Goal: Task Accomplishment & Management: Use online tool/utility

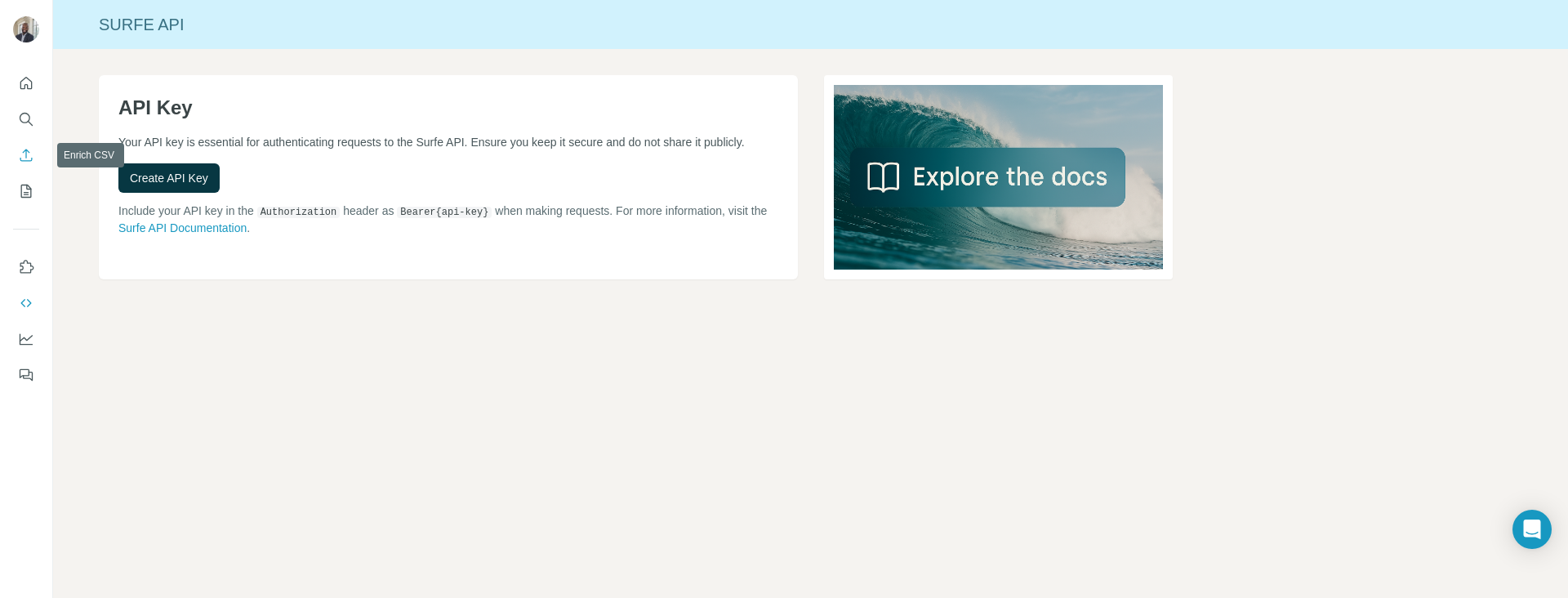
click at [24, 150] on icon "Enrich CSV" at bounding box center [26, 155] width 17 height 17
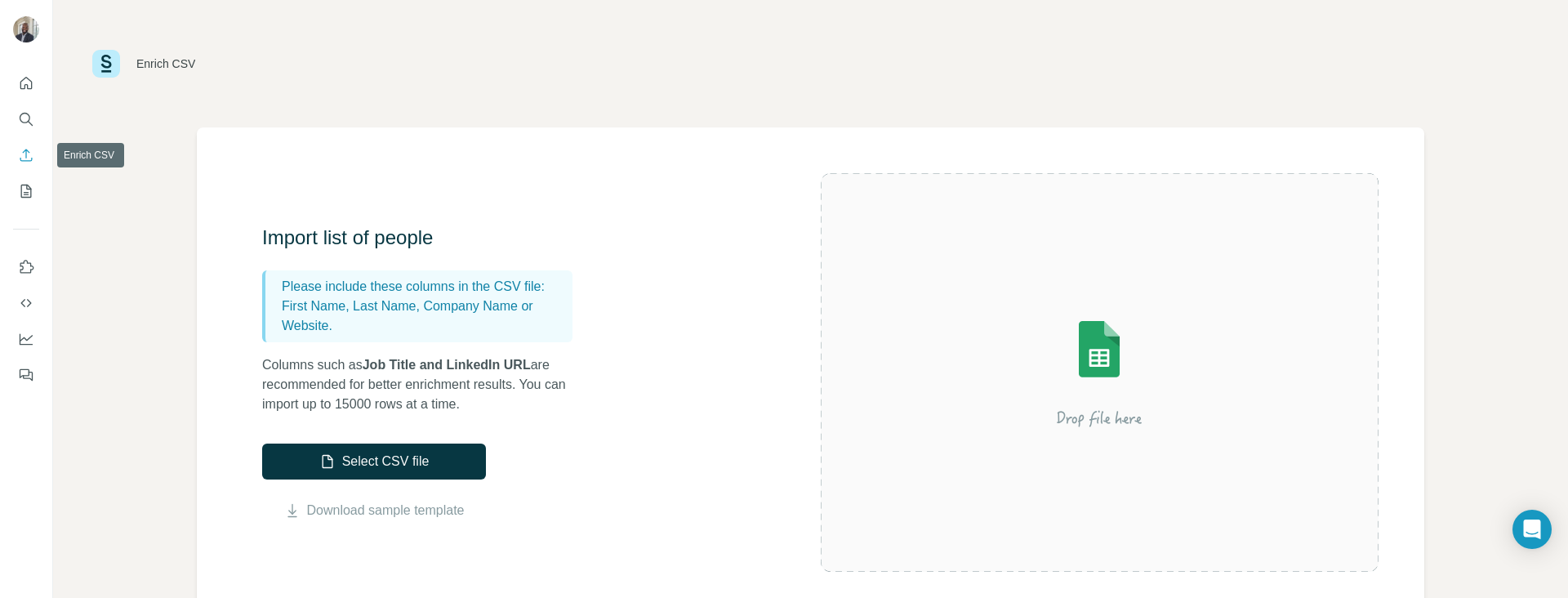
click at [24, 150] on icon "Enrich CSV" at bounding box center [26, 155] width 17 height 17
click at [25, 201] on button "My lists" at bounding box center [26, 192] width 26 height 30
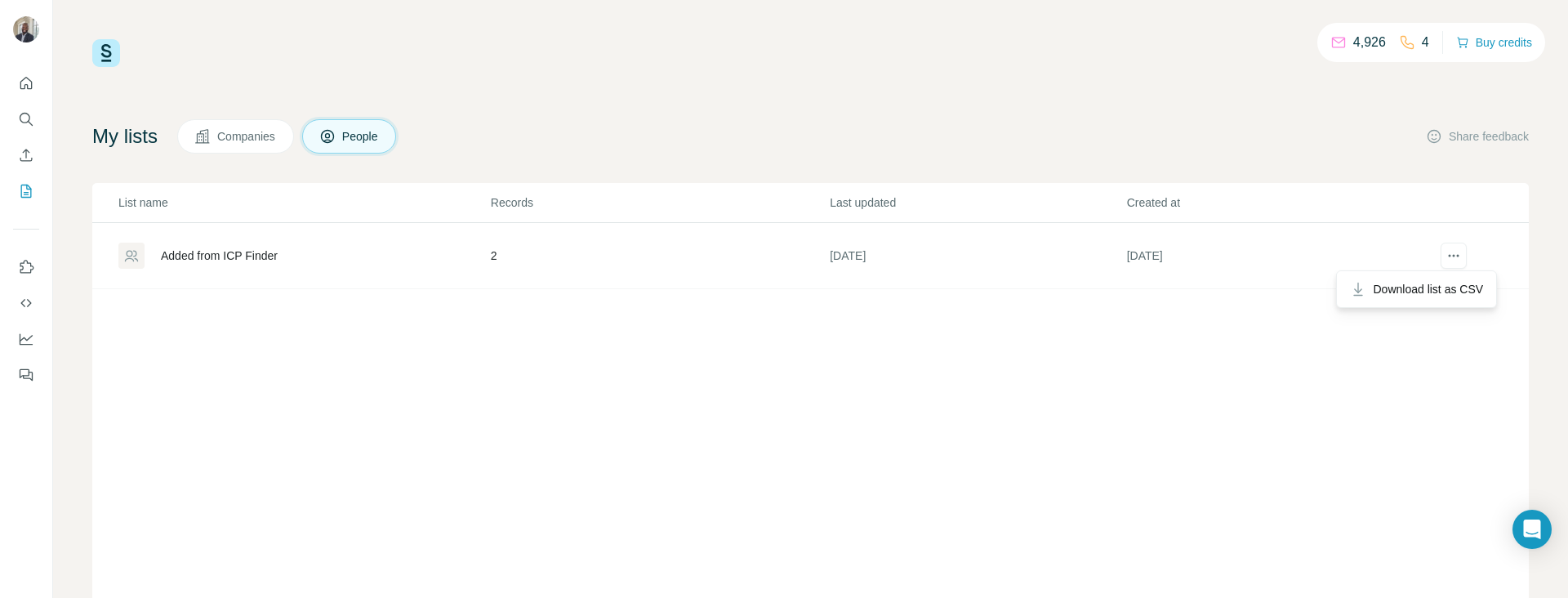
click at [1457, 257] on div at bounding box center [1453, 256] width 60 height 26
click at [1443, 291] on span "Download list as CSV" at bounding box center [1428, 289] width 110 height 17
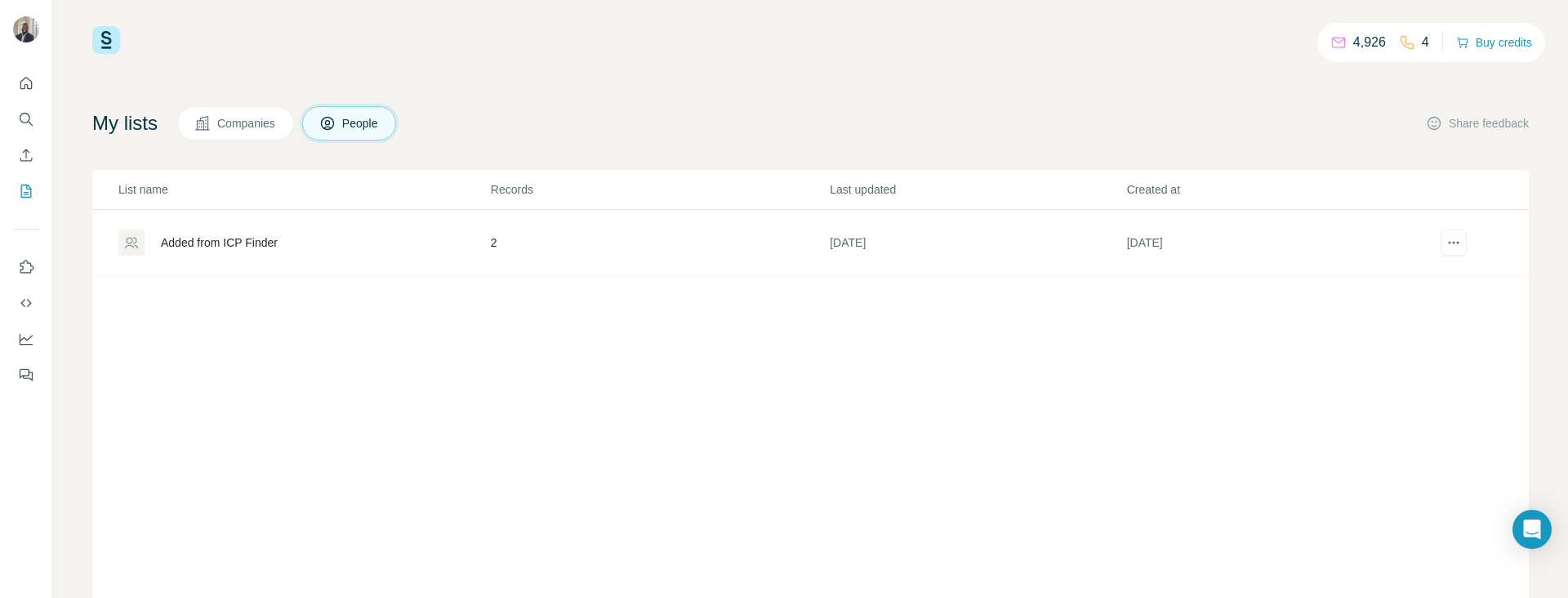
scroll to position [66, 0]
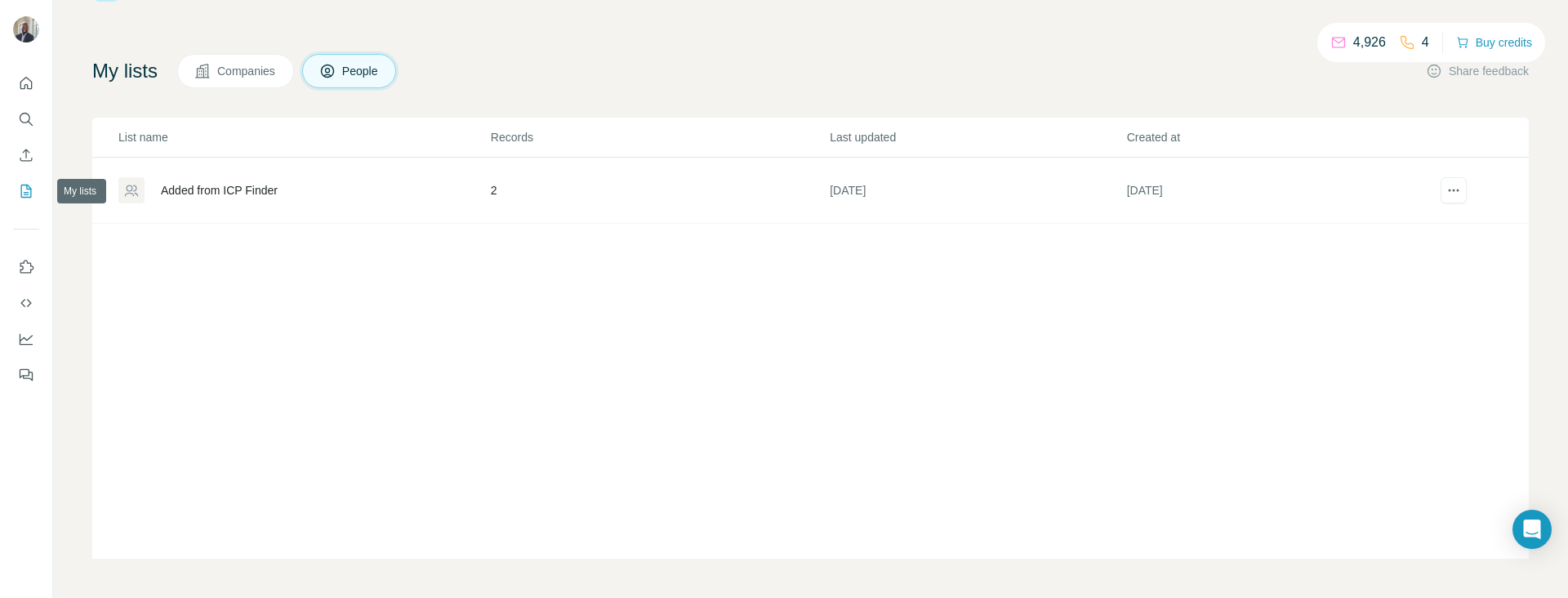
click at [25, 191] on icon "My lists" at bounding box center [26, 191] width 17 height 17
click at [39, 151] on button "Enrich CSV" at bounding box center [26, 155] width 26 height 30
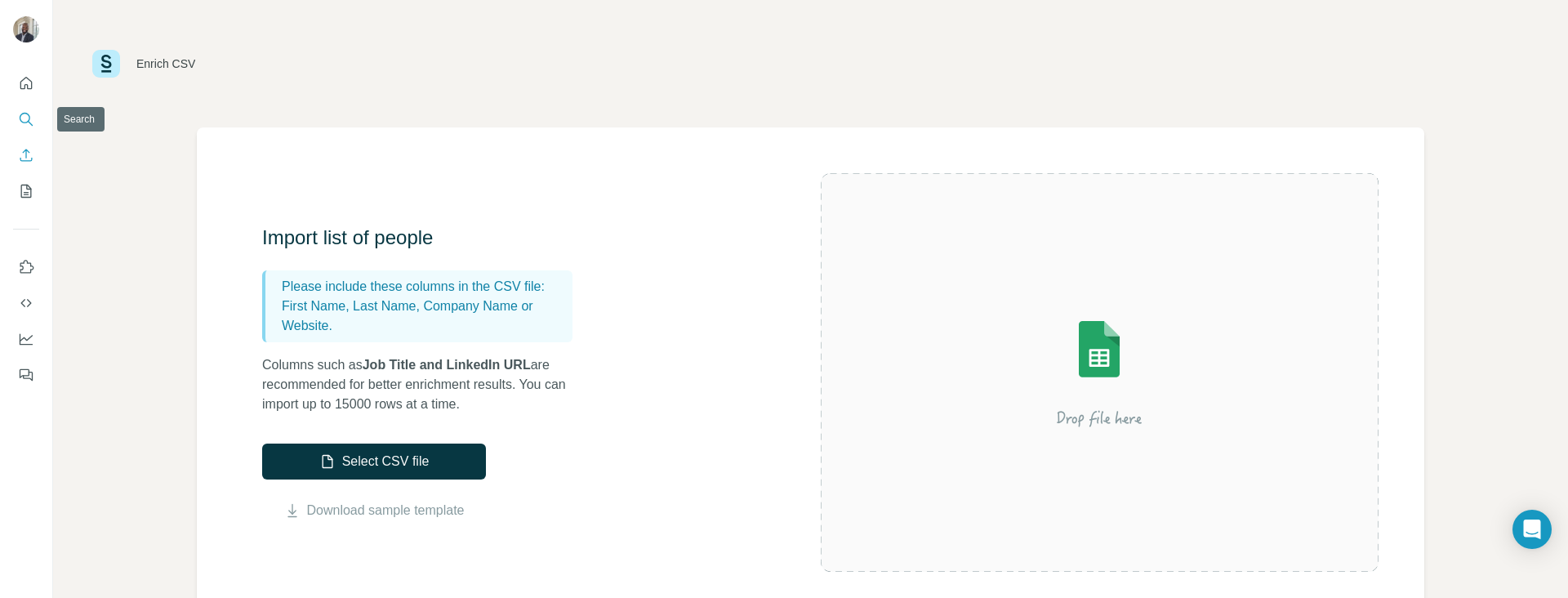
click at [25, 119] on icon "Search" at bounding box center [26, 119] width 17 height 17
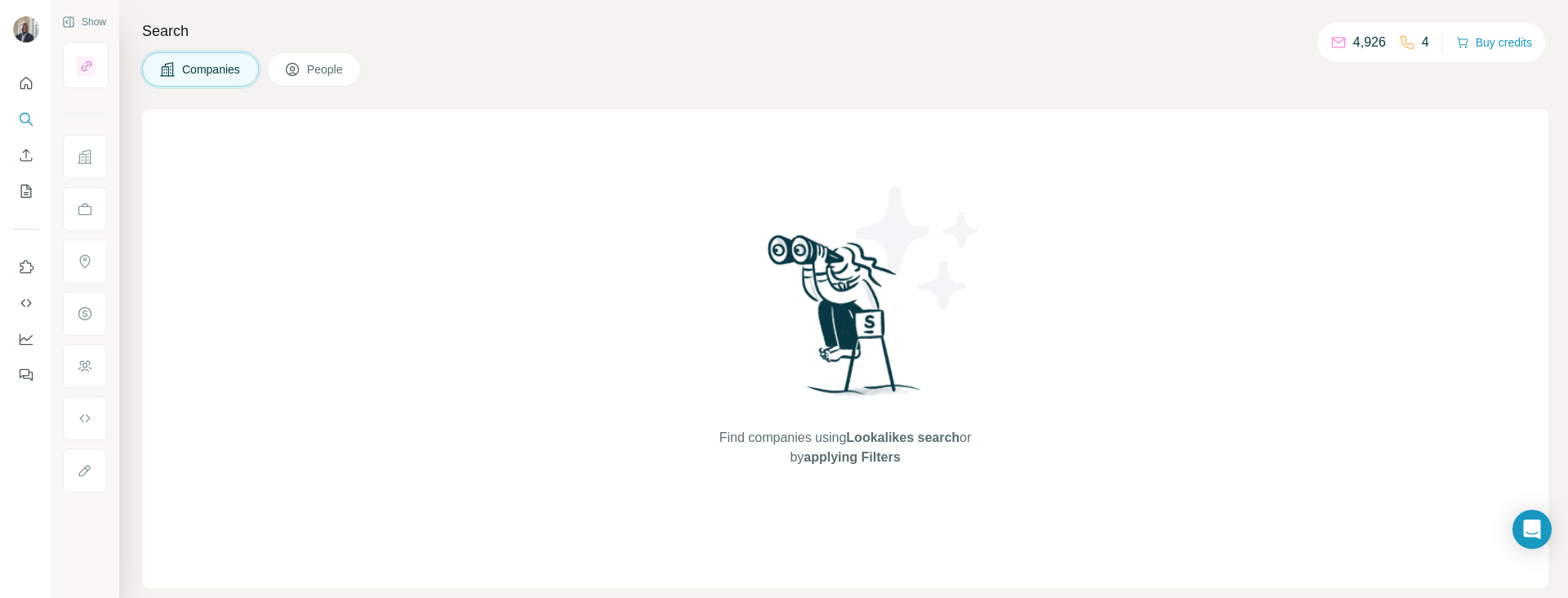
click at [360, 58] on button "People" at bounding box center [314, 69] width 95 height 34
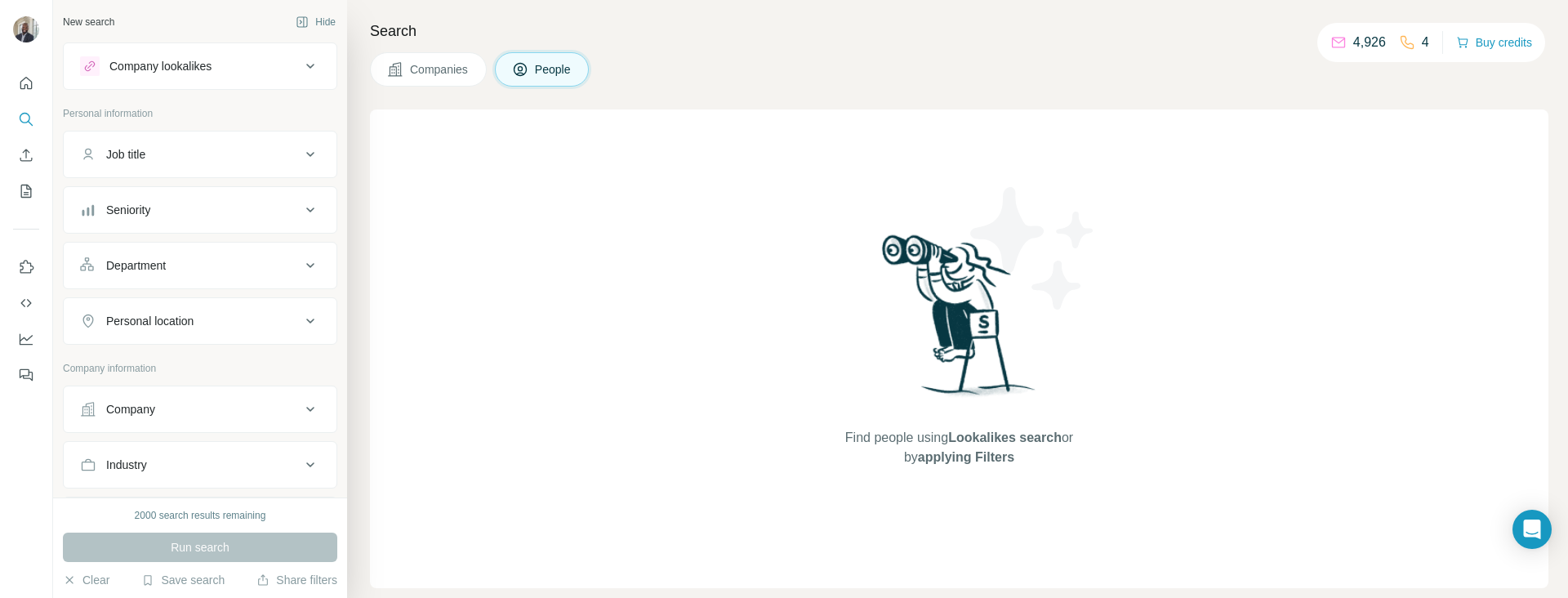
click at [529, 64] on icon at bounding box center [520, 69] width 17 height 17
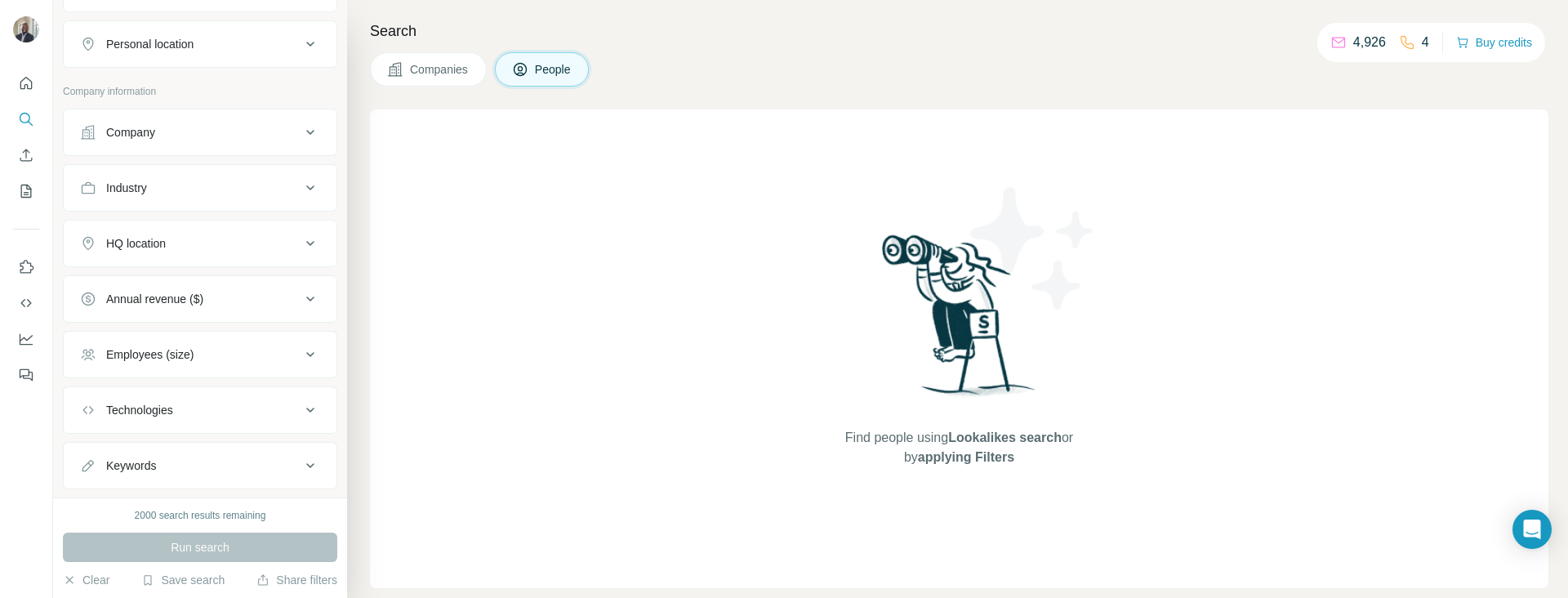
scroll to position [314, 0]
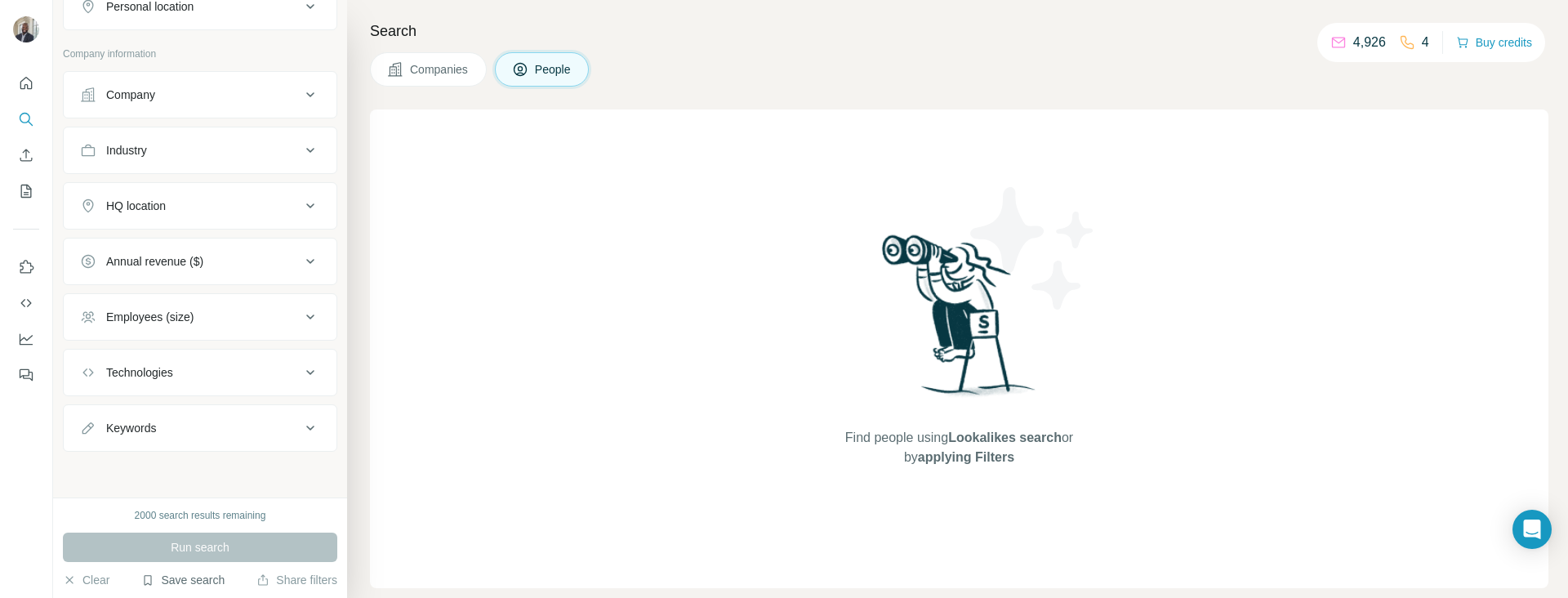
click at [193, 580] on button "Save search" at bounding box center [182, 580] width 83 height 17
click at [399, 524] on div "Find people using Lookalikes search or by applying Filters" at bounding box center [960, 348] width 1178 height 479
click at [22, 79] on icon "Quick start" at bounding box center [26, 83] width 12 height 12
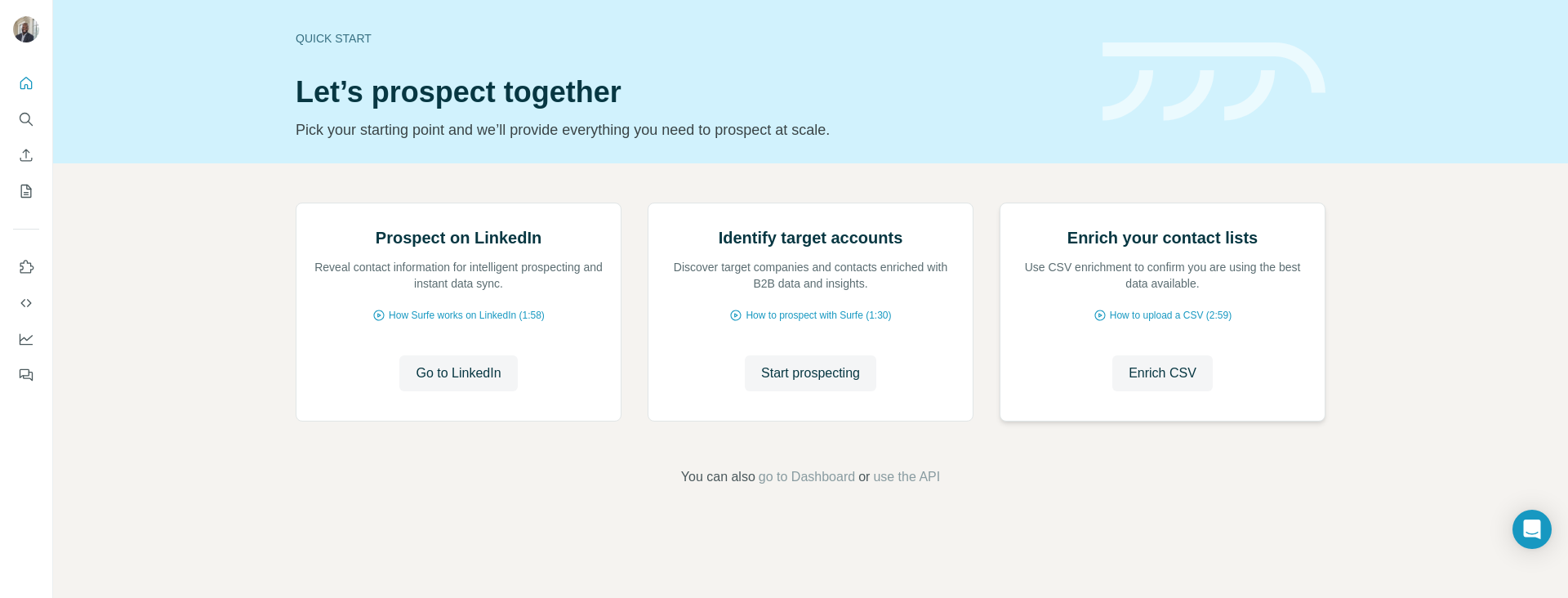
scroll to position [108, 0]
click at [1174, 383] on span "Enrich CSV" at bounding box center [1162, 373] width 67 height 19
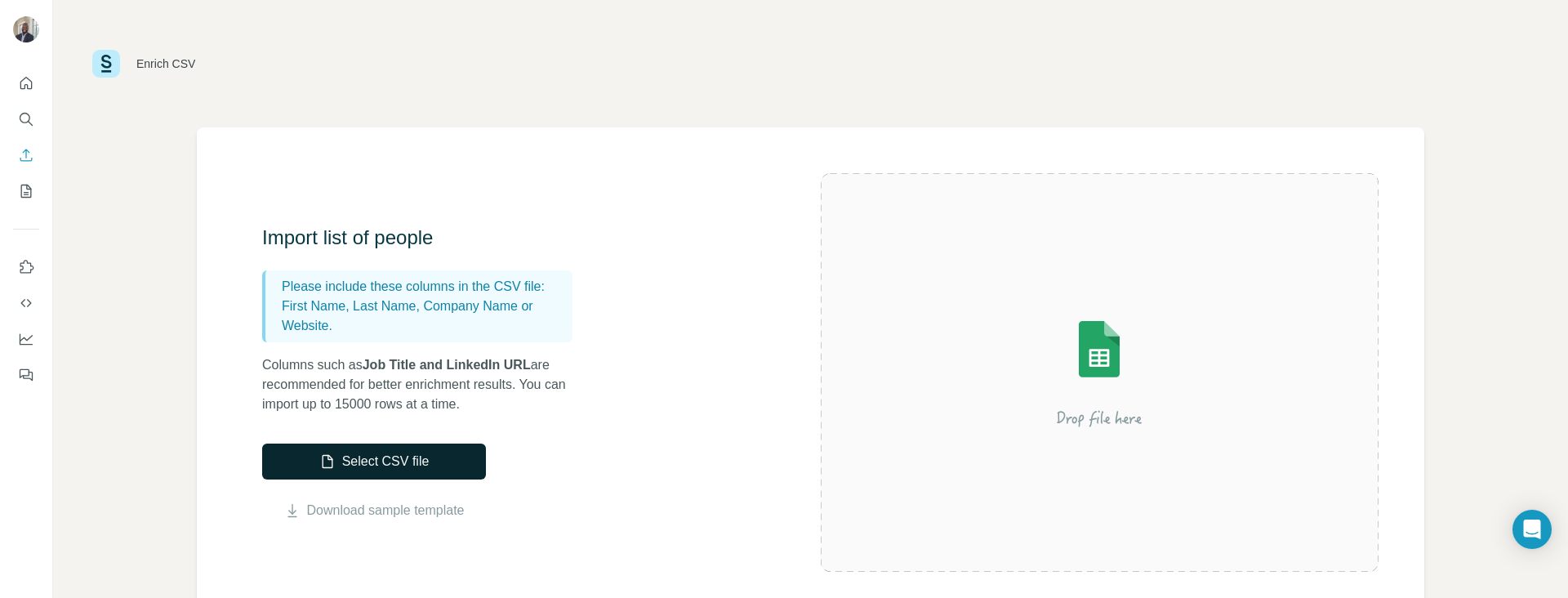
click at [425, 468] on button "Select CSV file" at bounding box center [374, 461] width 224 height 36
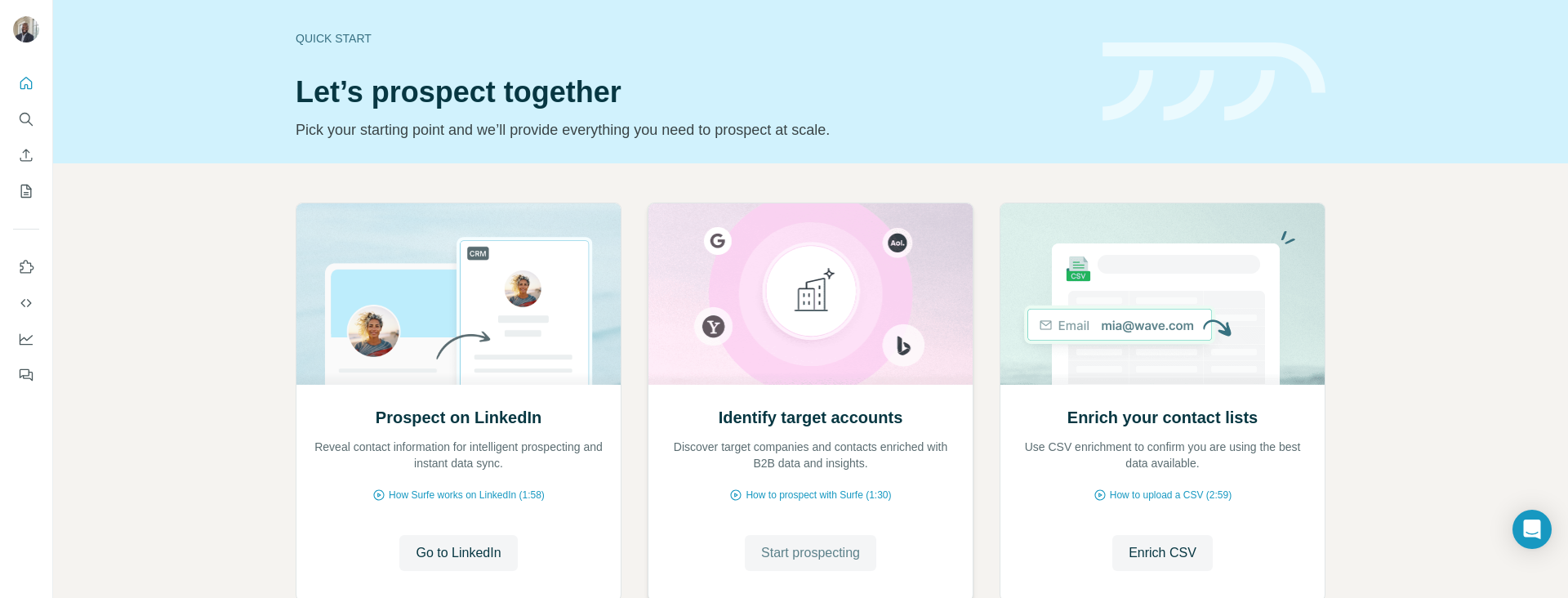
click at [847, 553] on span "Start prospecting" at bounding box center [810, 552] width 99 height 19
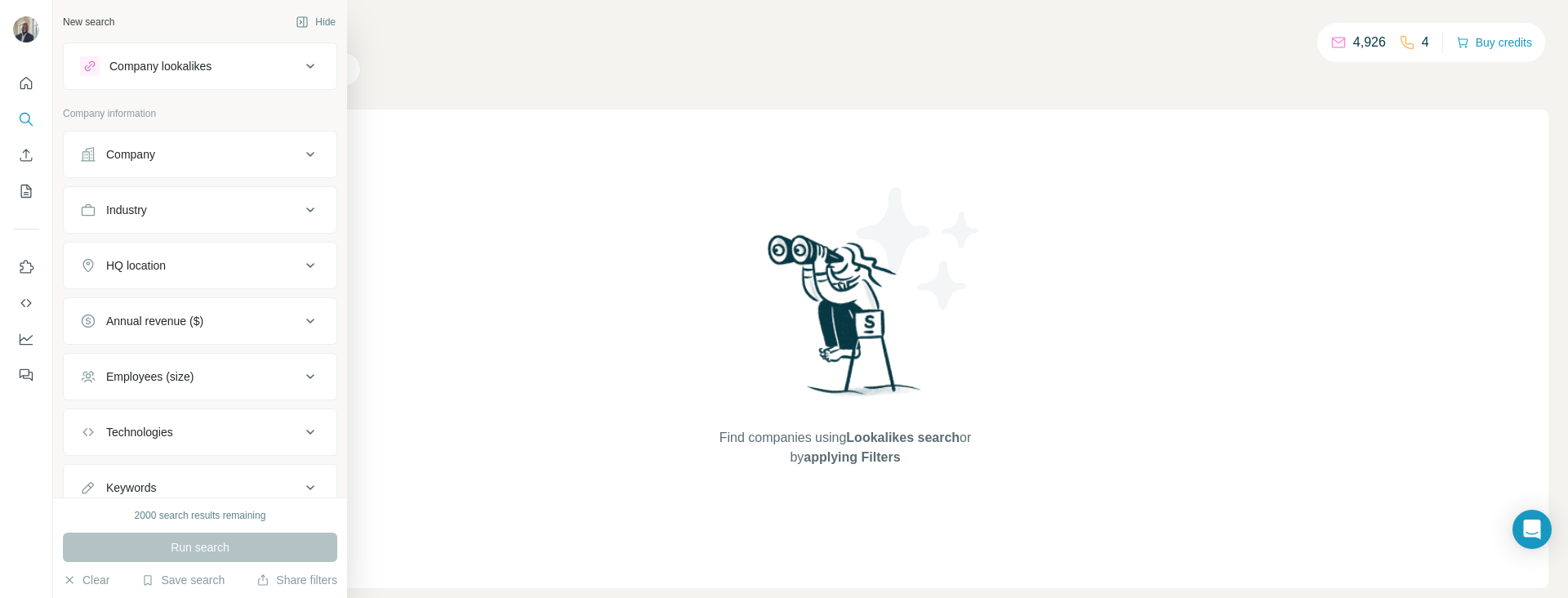
click at [191, 61] on div "Company lookalikes" at bounding box center [160, 66] width 102 height 17
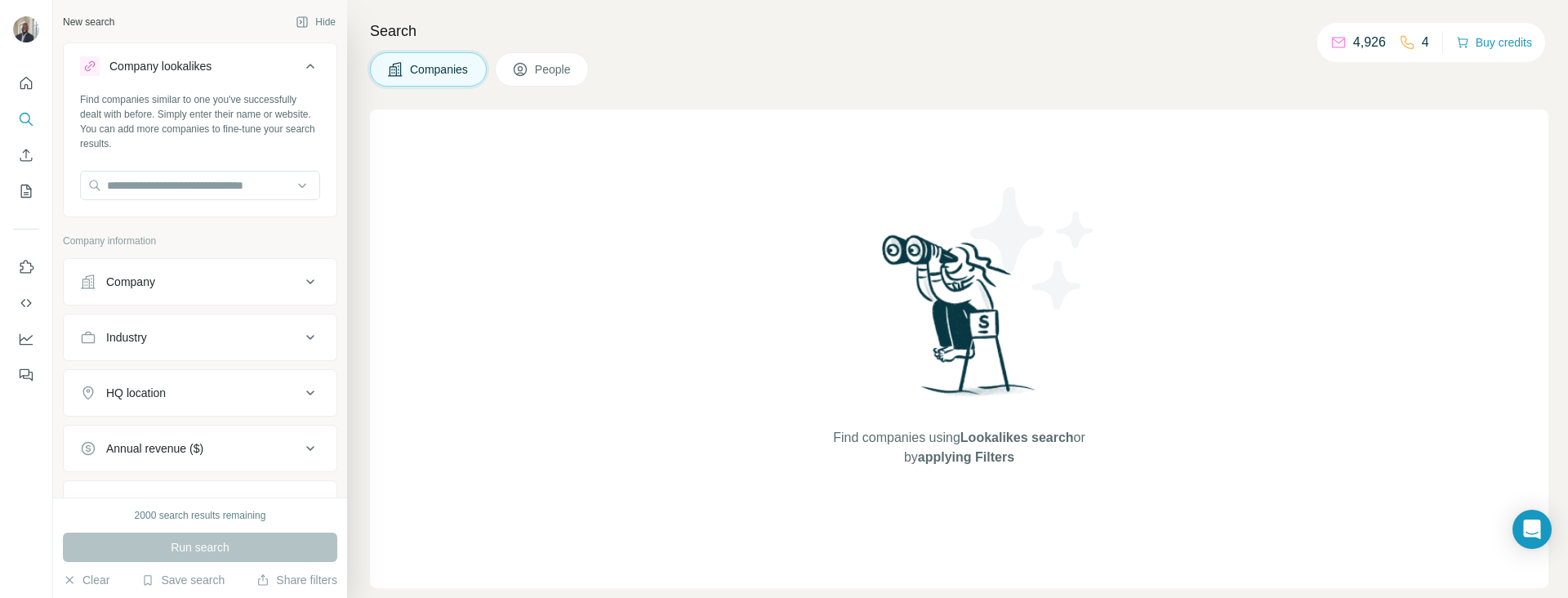
click at [569, 72] on span "People" at bounding box center [553, 69] width 38 height 17
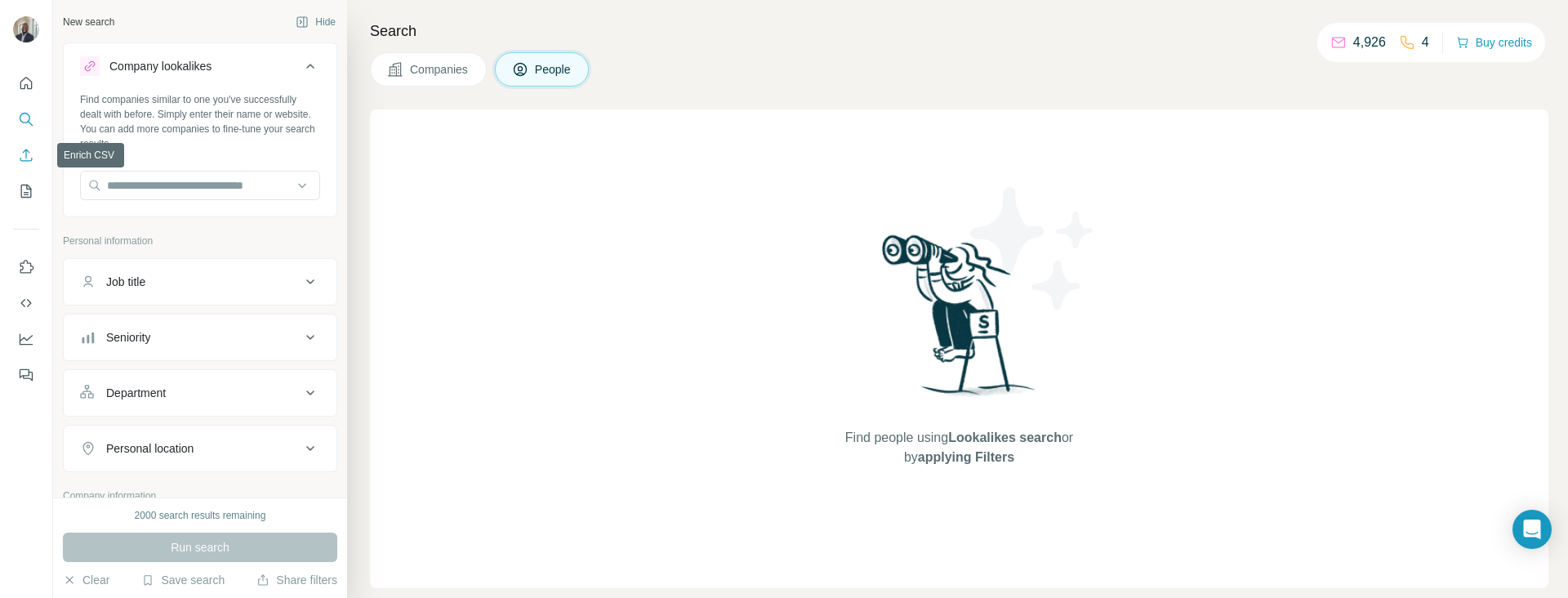
click at [25, 151] on icon "Enrich CSV" at bounding box center [26, 155] width 17 height 17
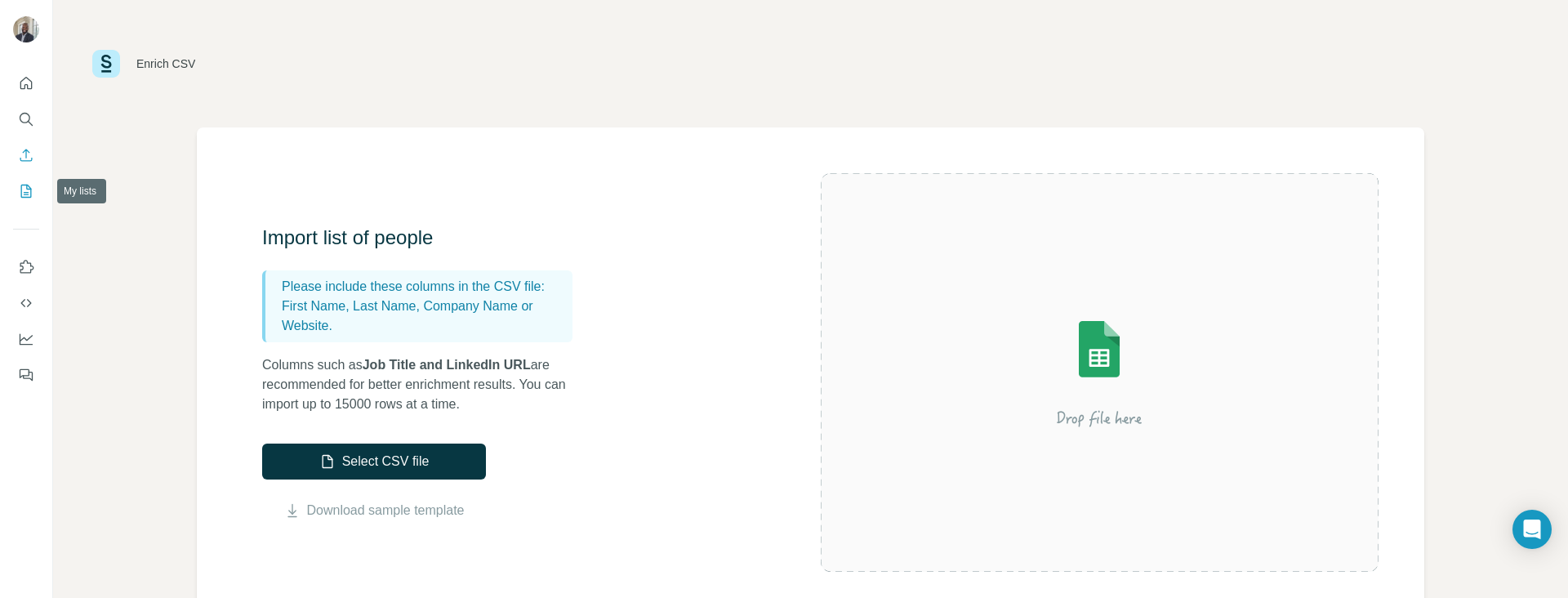
click at [32, 200] on button "My lists" at bounding box center [26, 192] width 26 height 30
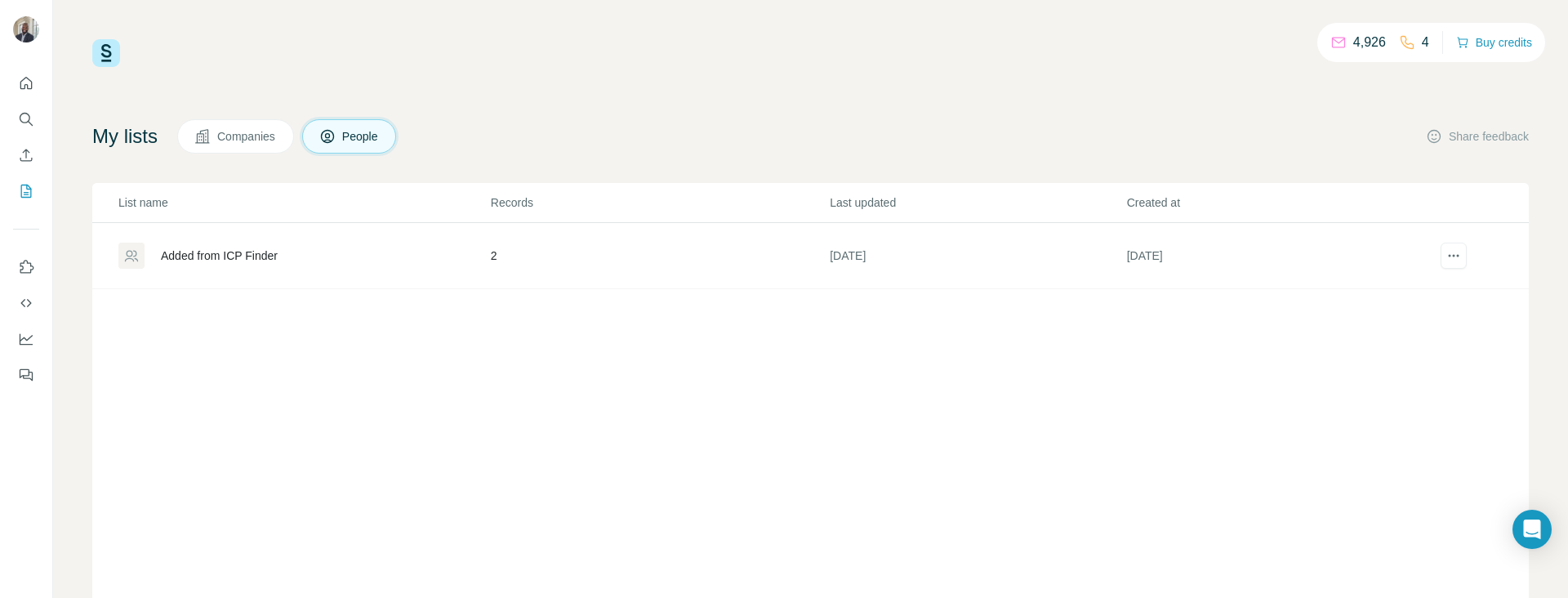
click at [225, 137] on button "Companies" at bounding box center [235, 136] width 116 height 34
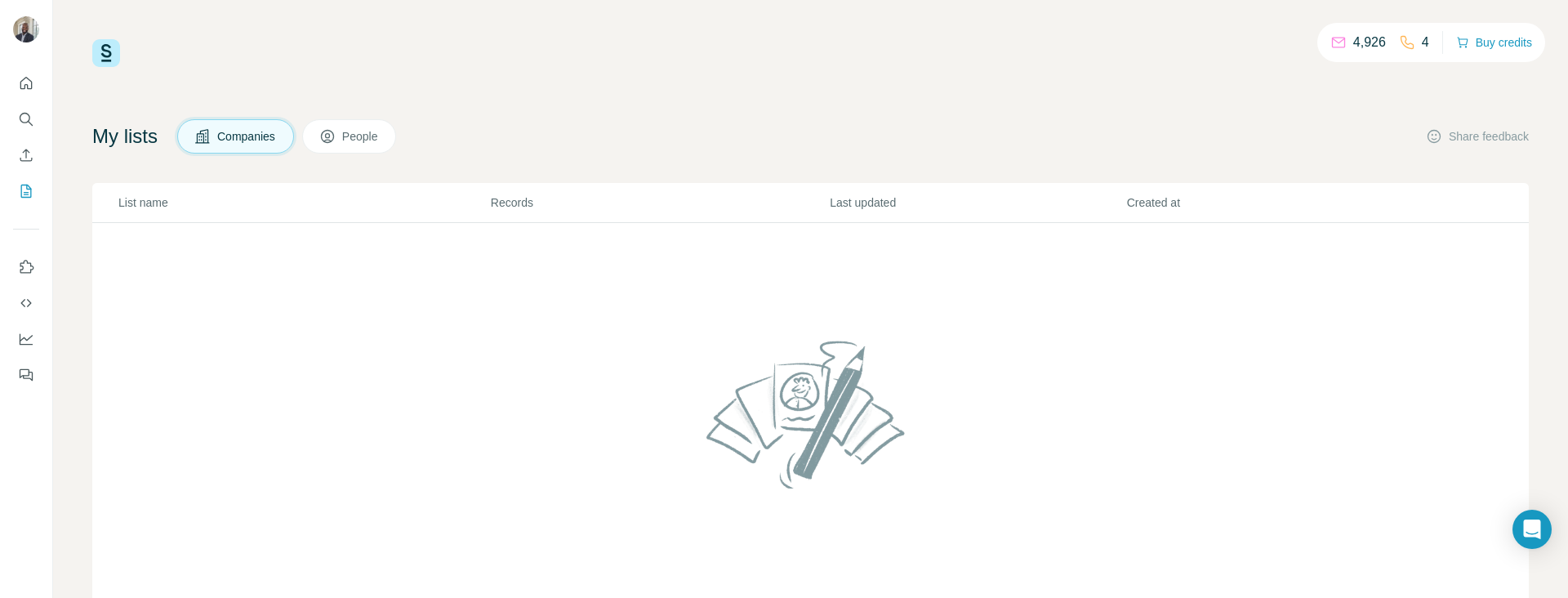
click at [354, 103] on div "4,926 4 Buy credits My lists Companies People Share feedback List name Records …" at bounding box center [810, 332] width 1437 height 585
click at [369, 128] on span "People" at bounding box center [361, 136] width 38 height 17
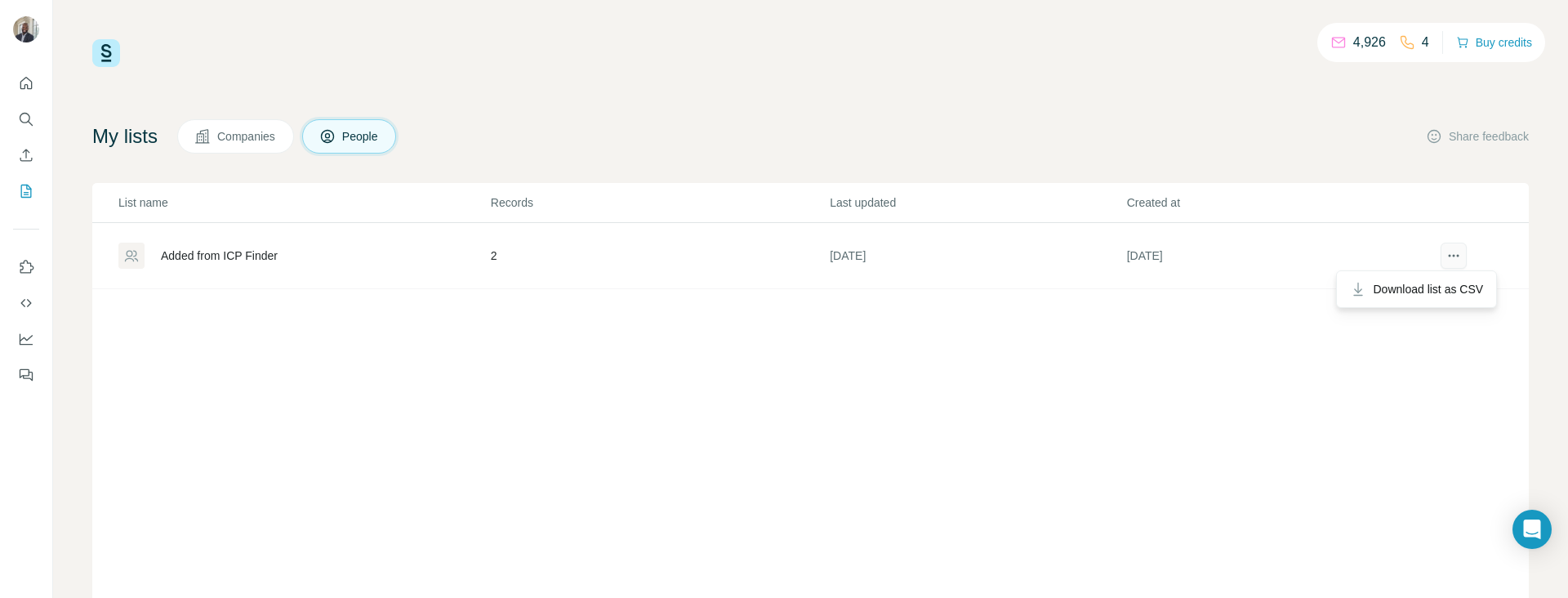
click at [1445, 260] on icon "actions" at bounding box center [1453, 256] width 17 height 17
click at [1434, 290] on span "Download list as CSV" at bounding box center [1428, 289] width 110 height 17
click at [27, 299] on icon "Use Surfe API" at bounding box center [26, 303] width 17 height 17
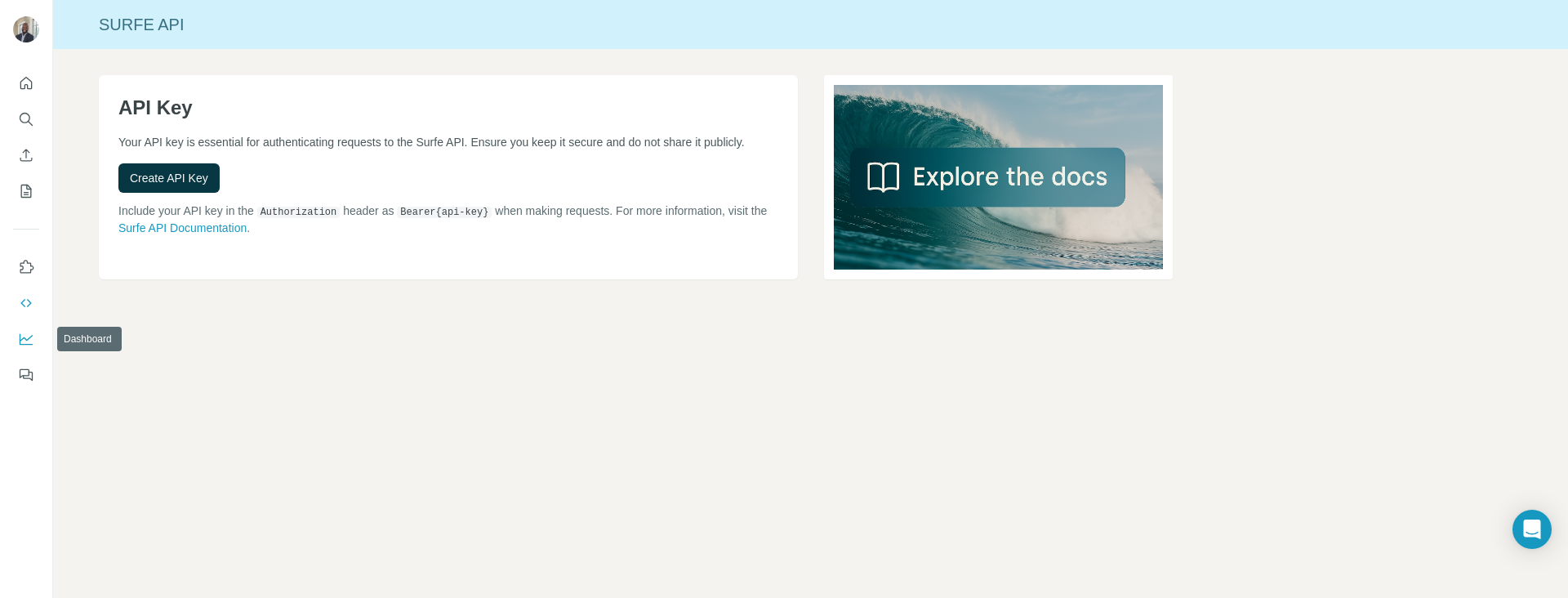
click at [25, 334] on icon "Dashboard" at bounding box center [26, 339] width 17 height 17
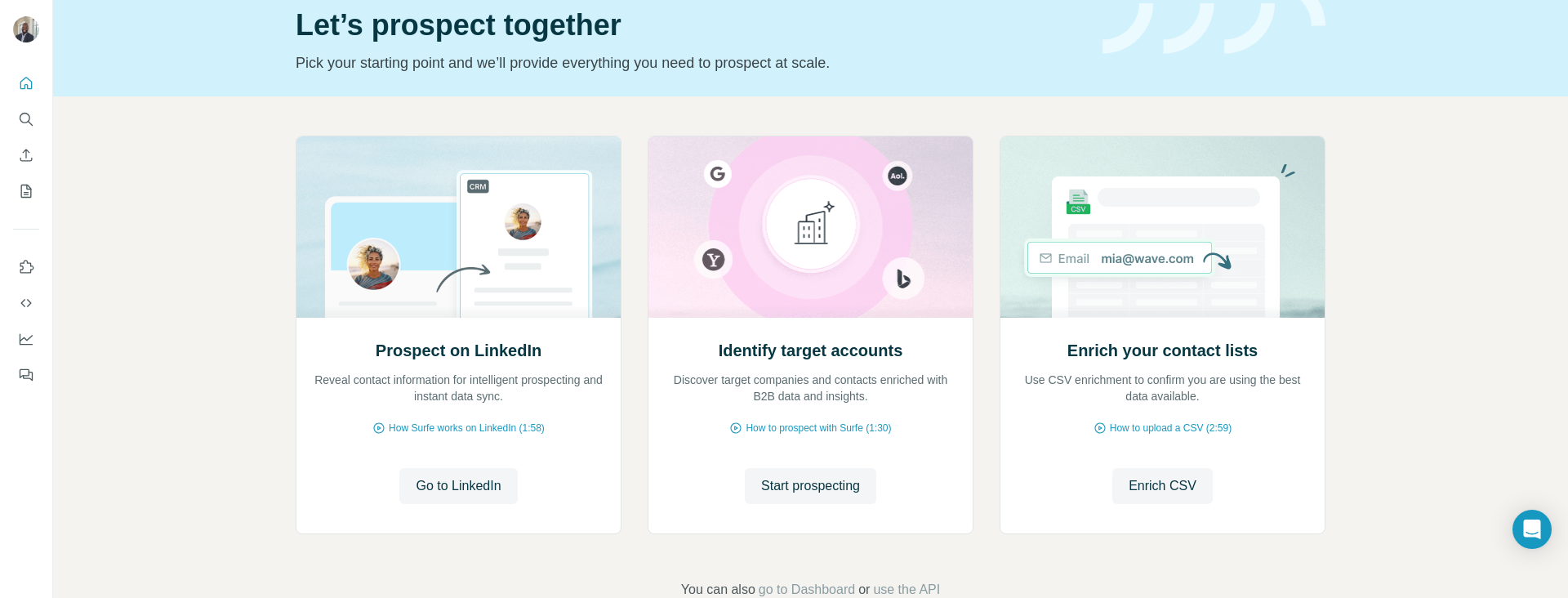
scroll to position [108, 0]
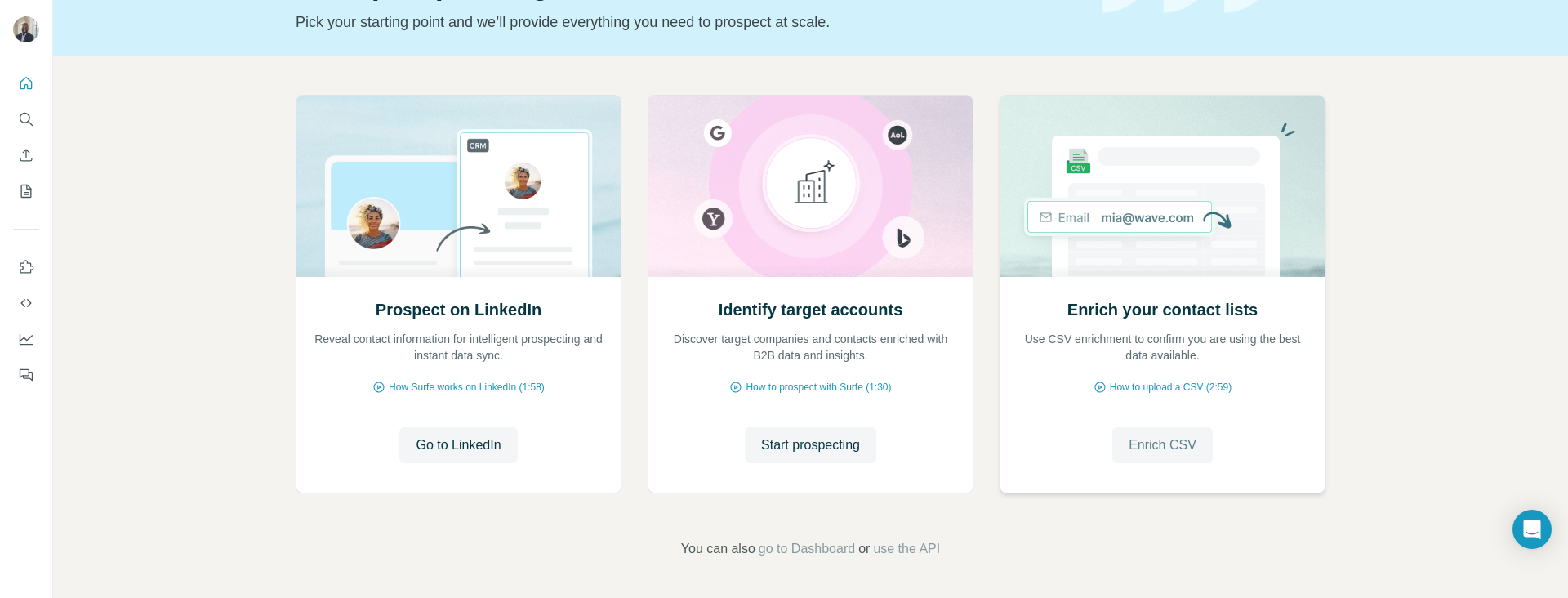
click at [1140, 428] on button "Enrich CSV" at bounding box center [1163, 445] width 101 height 36
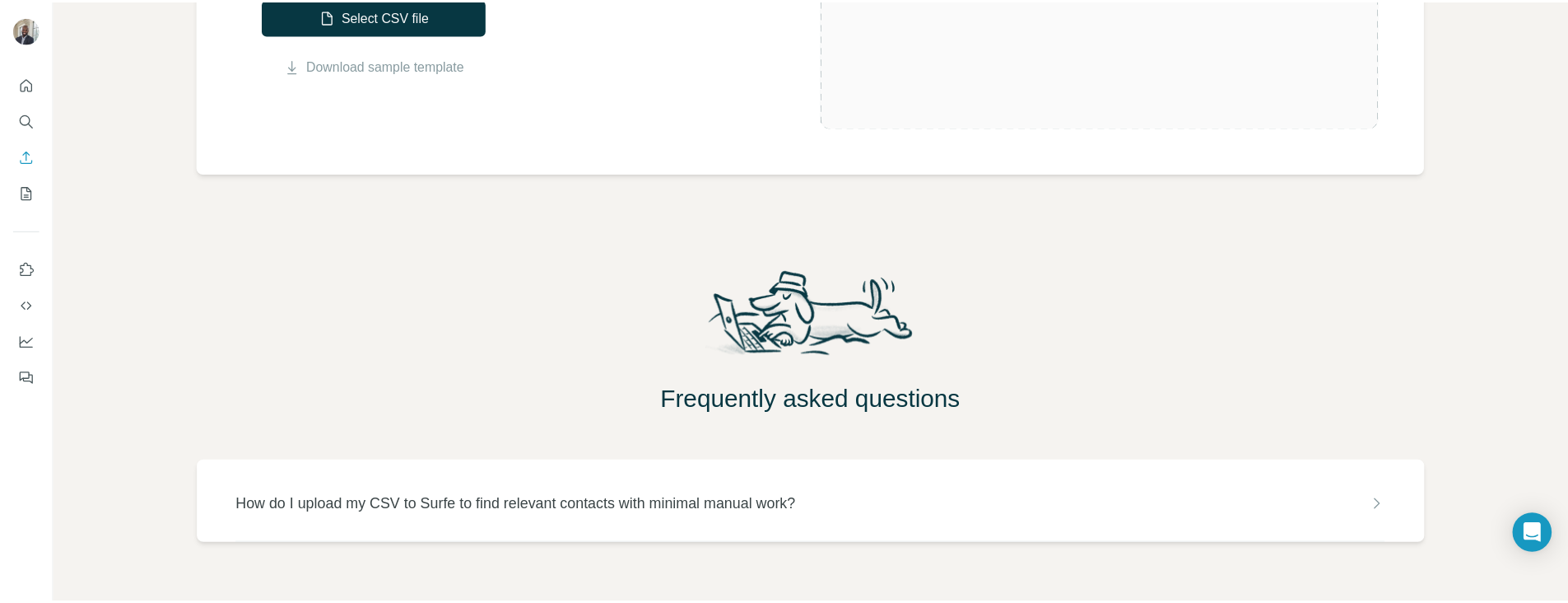
scroll to position [486, 0]
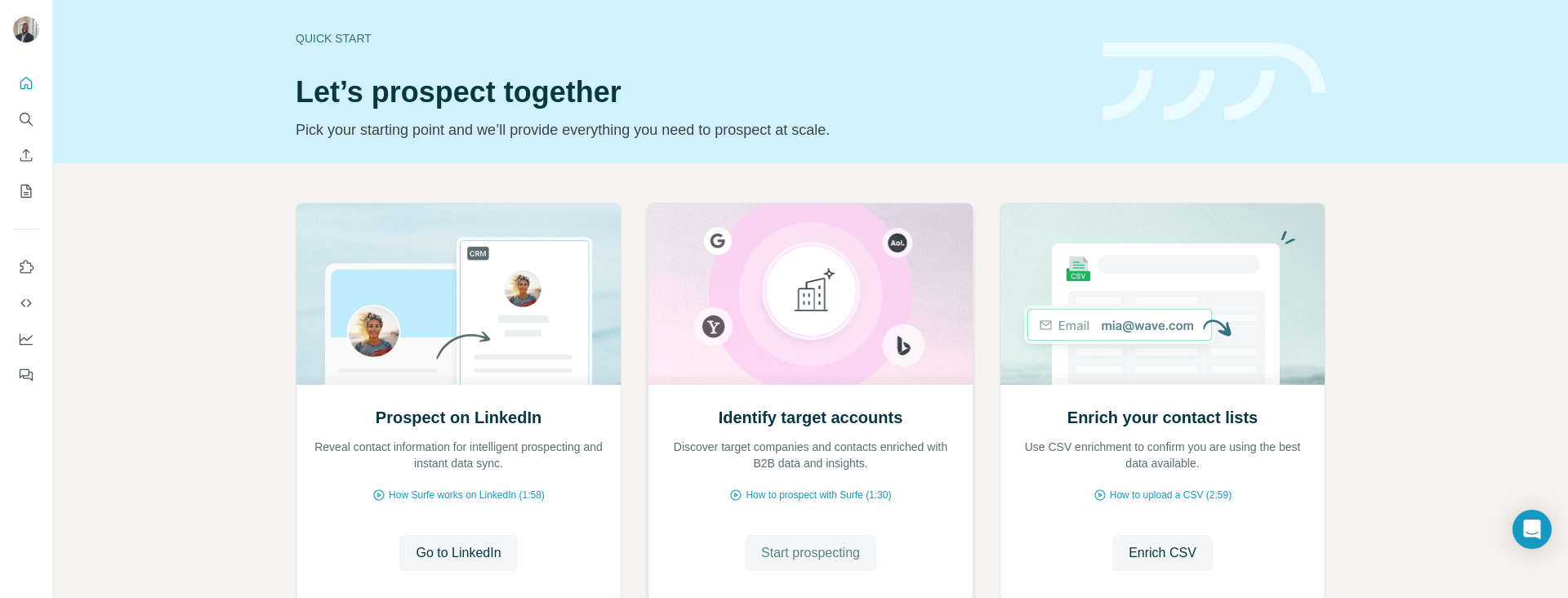
click at [799, 546] on span "Start prospecting" at bounding box center [810, 552] width 99 height 19
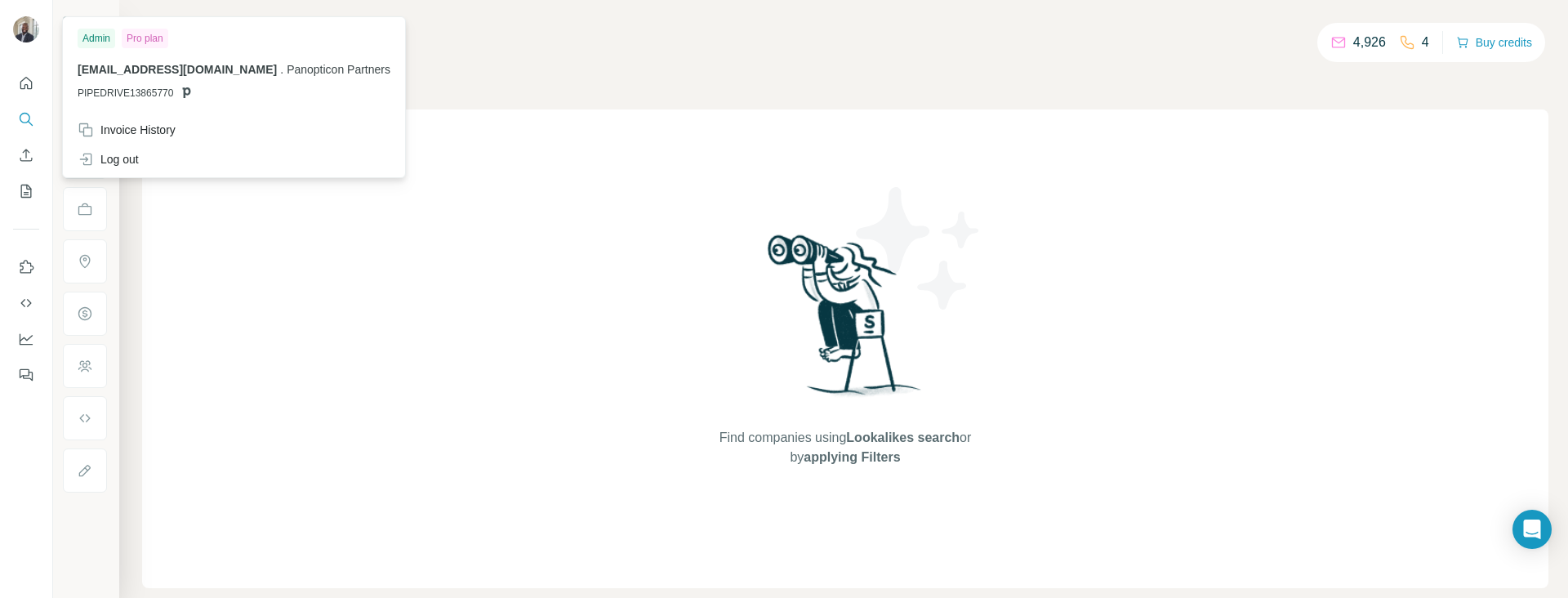
click at [18, 36] on img at bounding box center [26, 30] width 26 height 26
click at [124, 158] on div "Log out" at bounding box center [109, 159] width 61 height 17
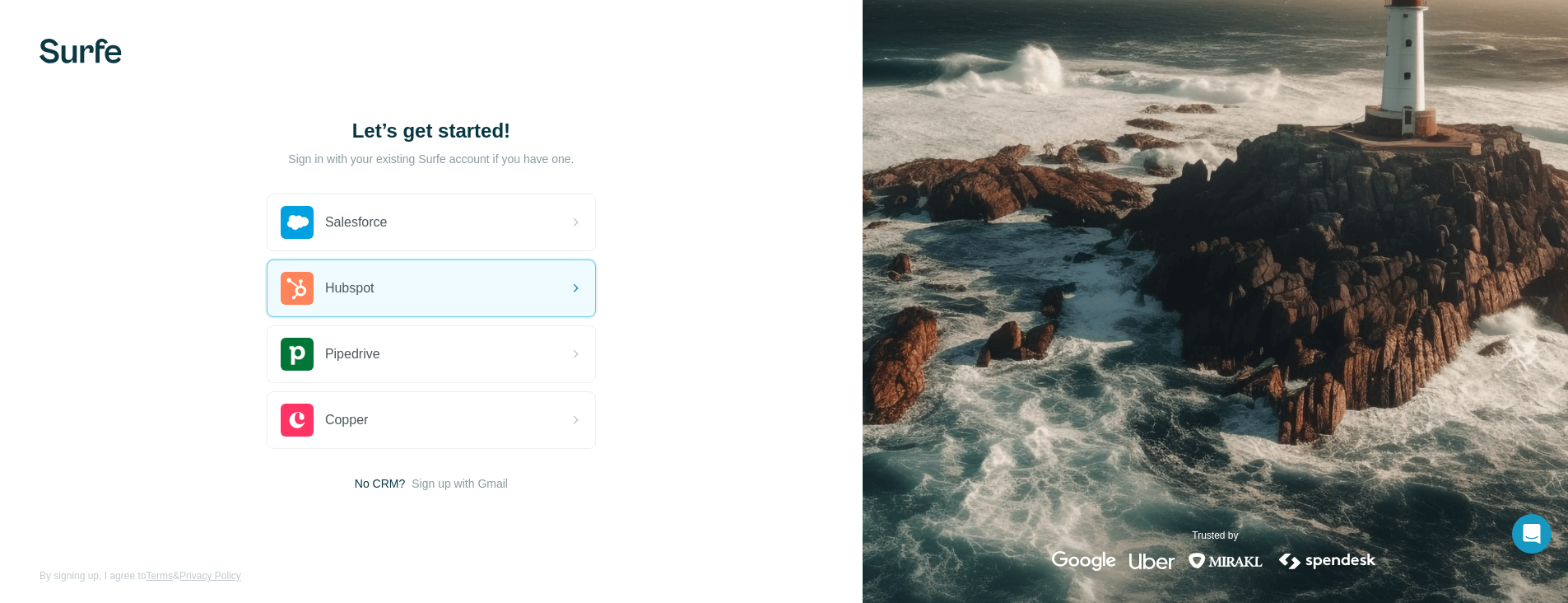
scroll to position [8, 0]
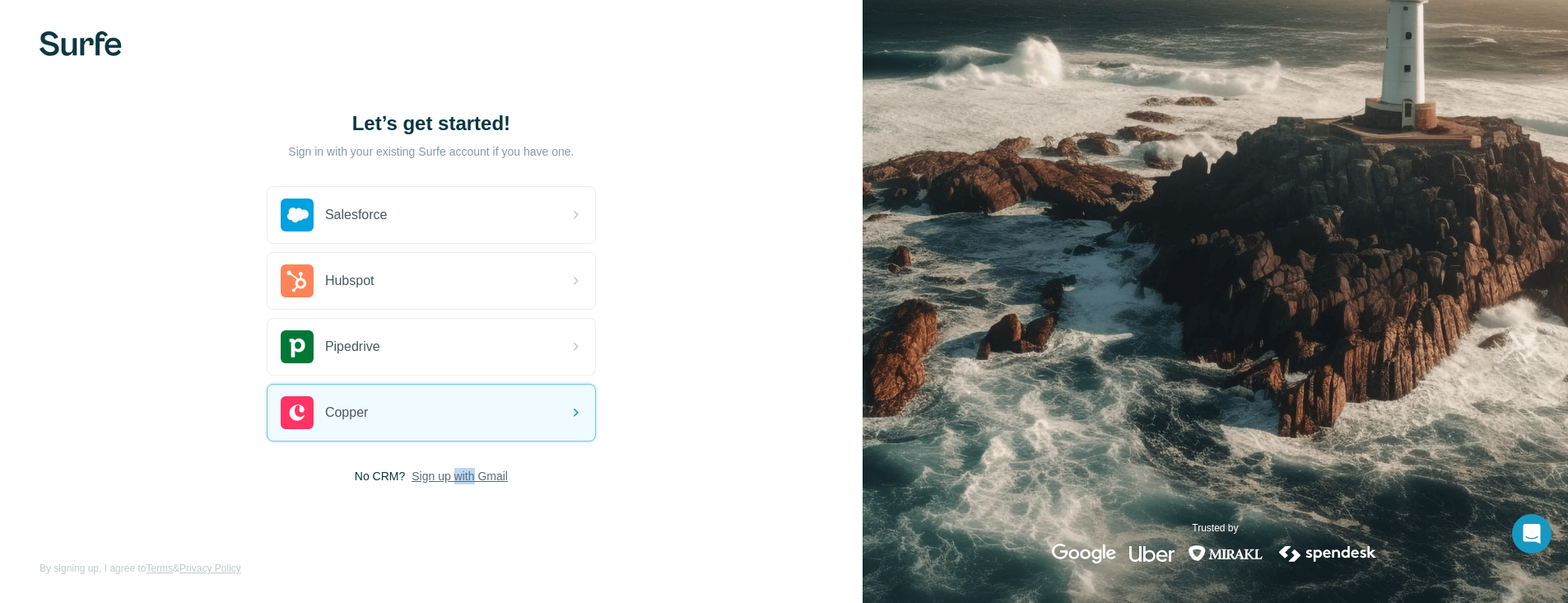
click at [495, 481] on span "Sign up with Gmail" at bounding box center [459, 476] width 96 height 17
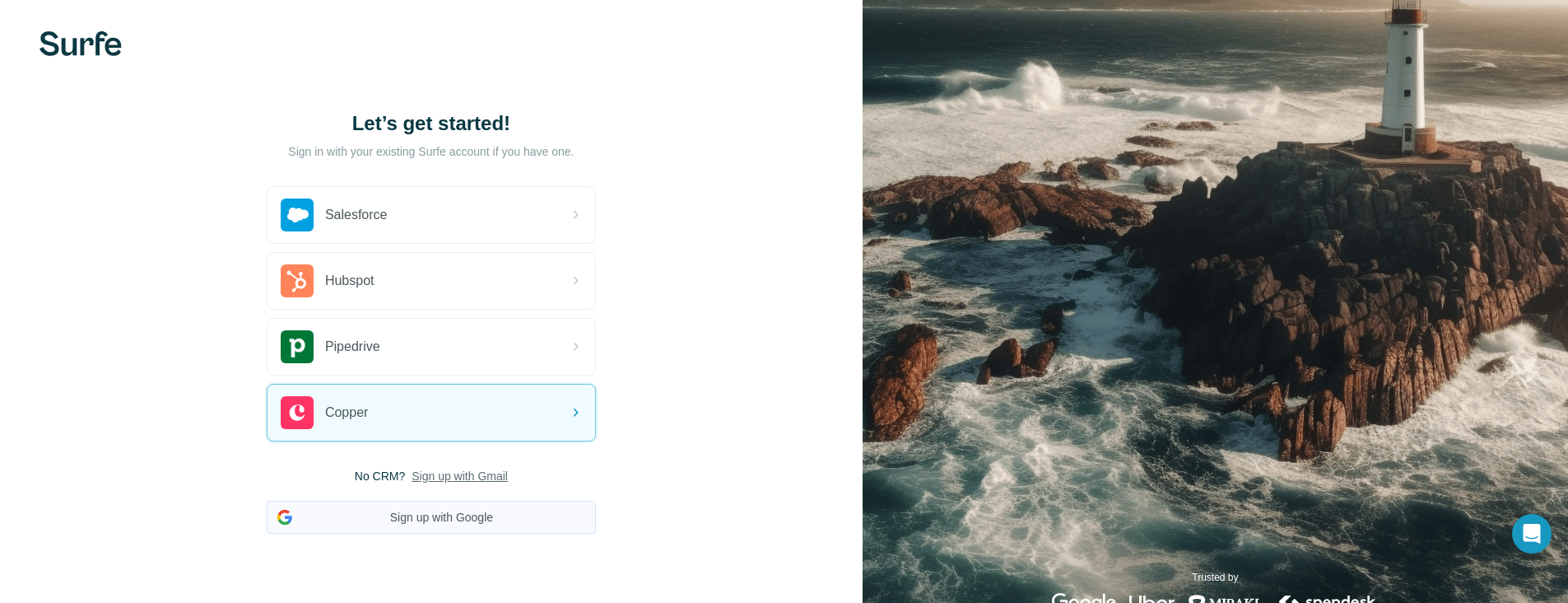
click at [479, 509] on button "Sign up with Google" at bounding box center [431, 516] width 329 height 33
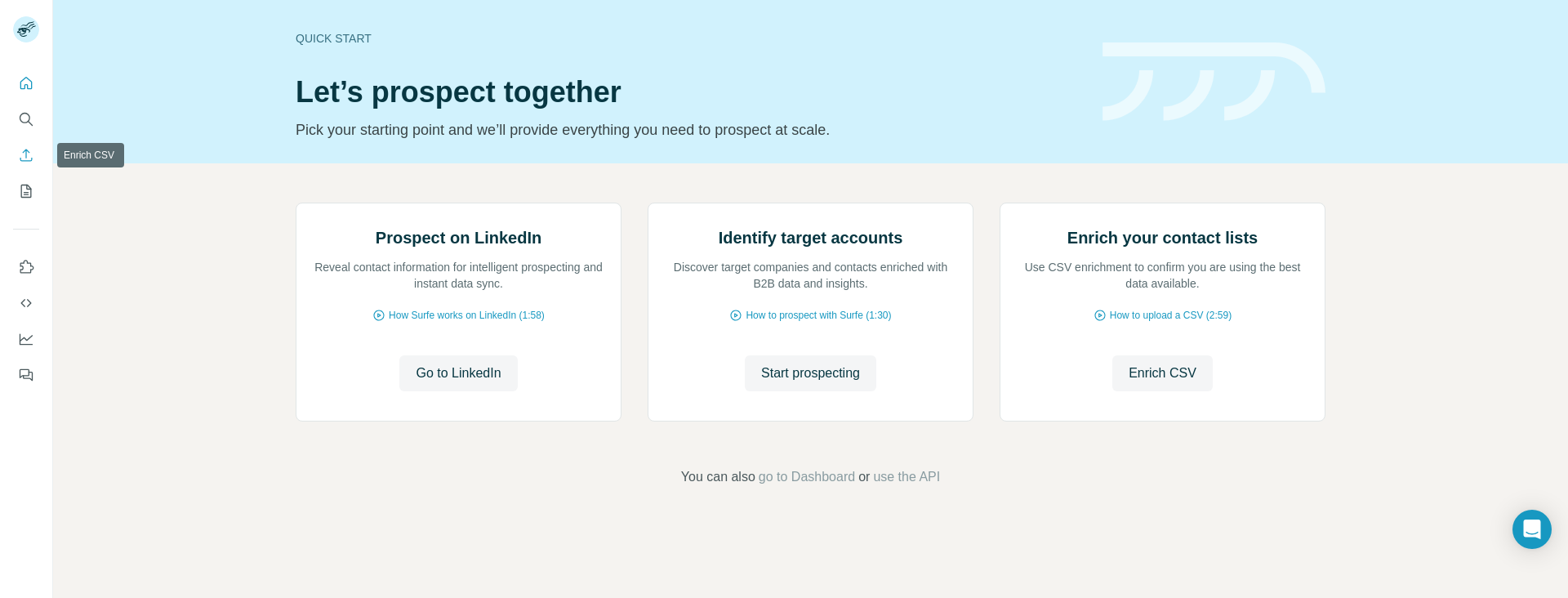
click at [25, 160] on icon "Enrich CSV" at bounding box center [26, 155] width 12 height 12
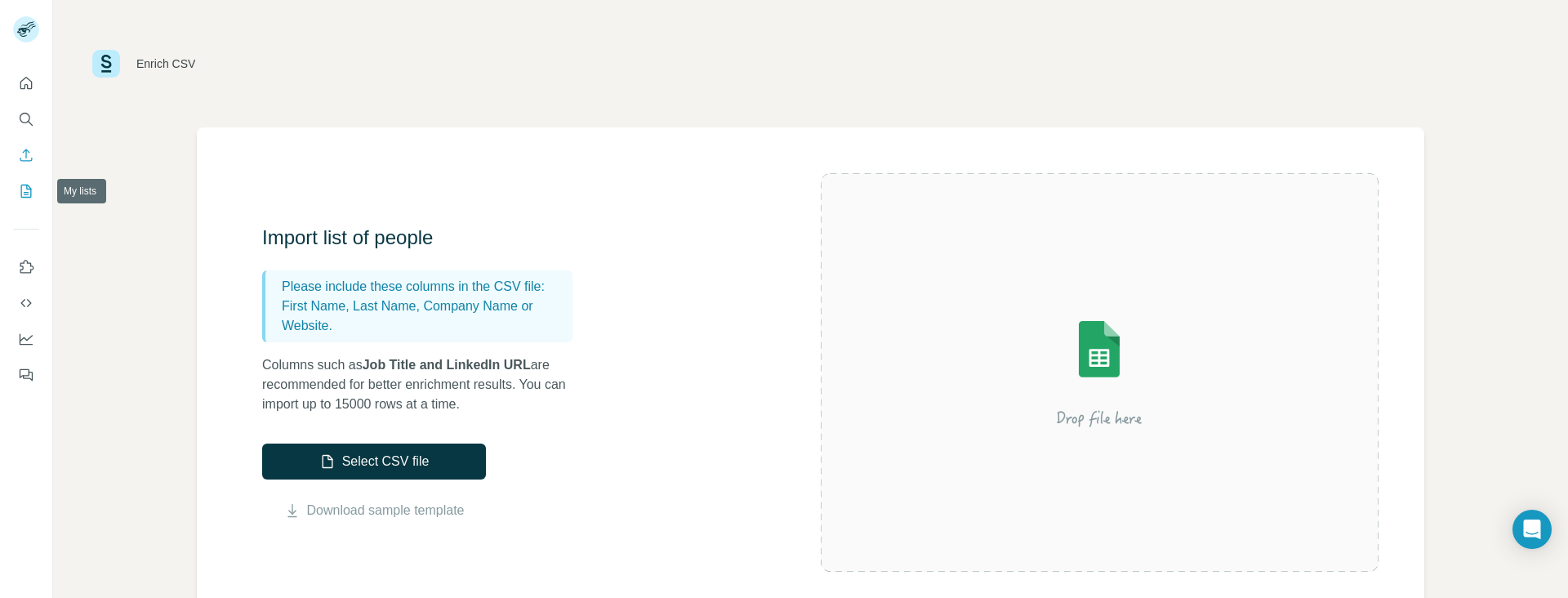
click at [24, 190] on icon "My lists" at bounding box center [26, 191] width 17 height 17
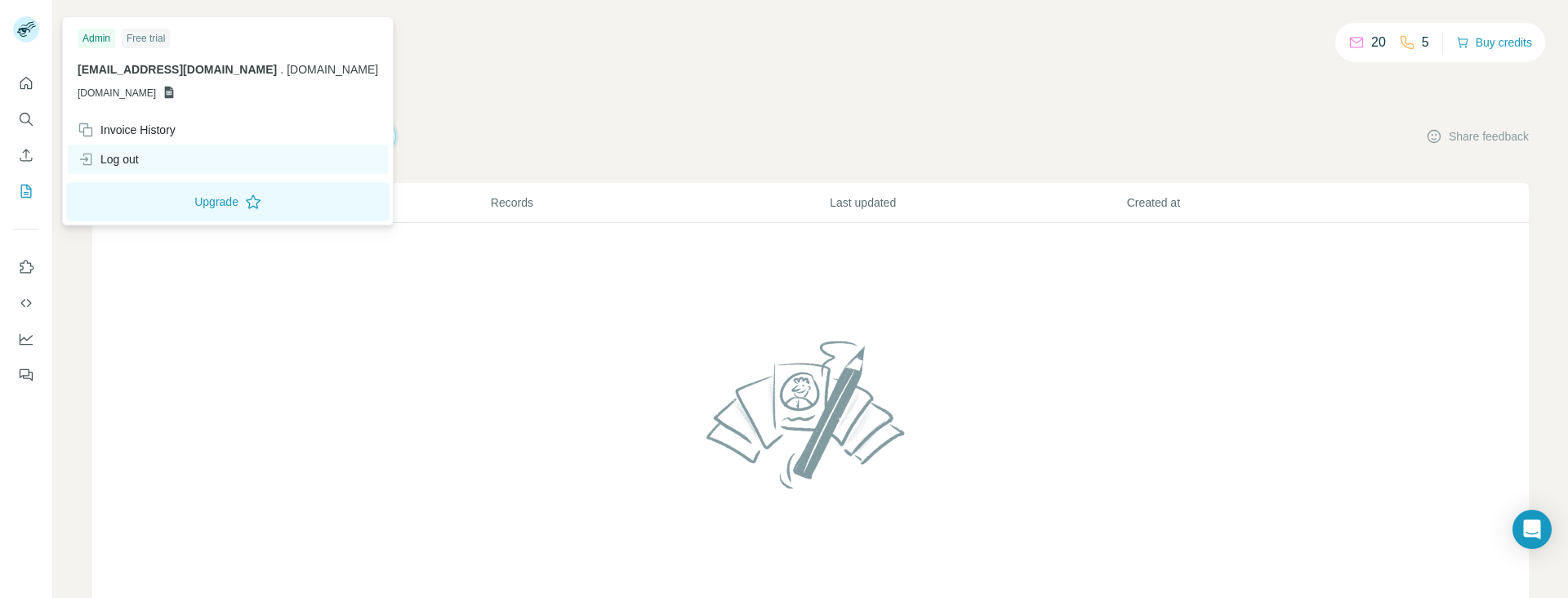
click at [130, 165] on div "Log out" at bounding box center [109, 159] width 61 height 17
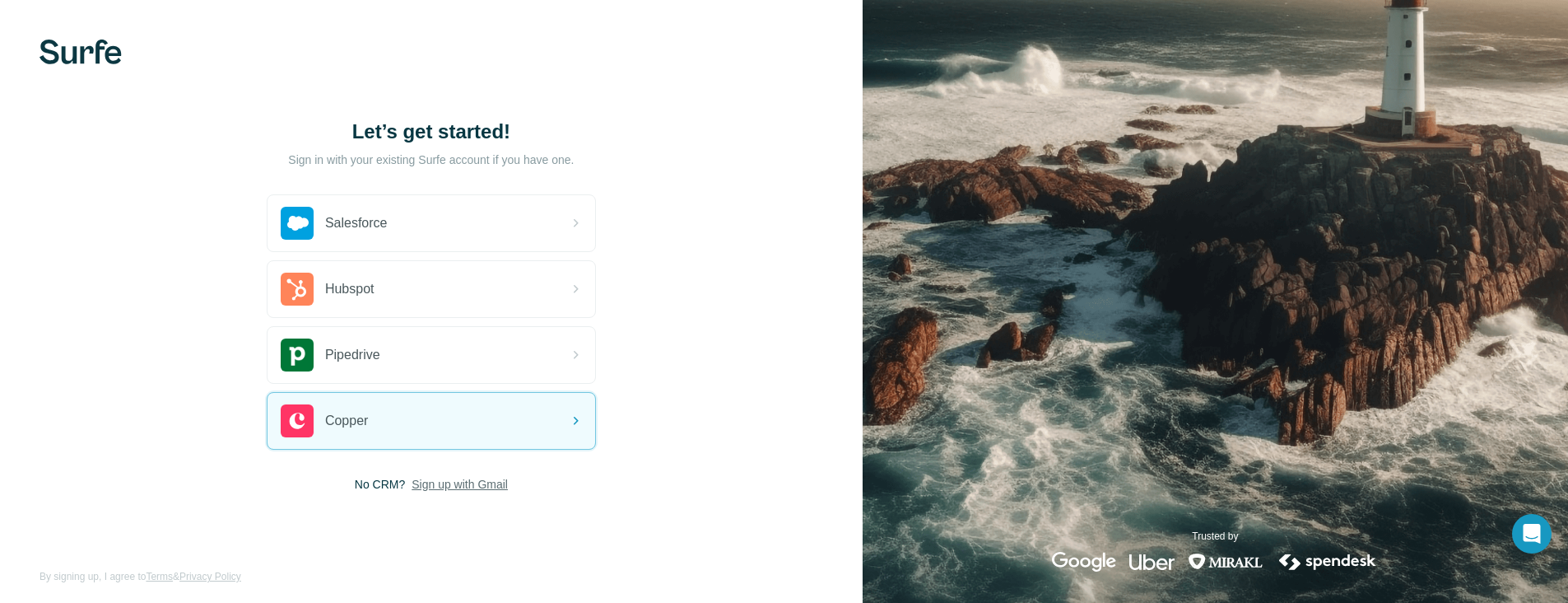
click at [472, 476] on span "Sign up with Gmail" at bounding box center [459, 484] width 96 height 17
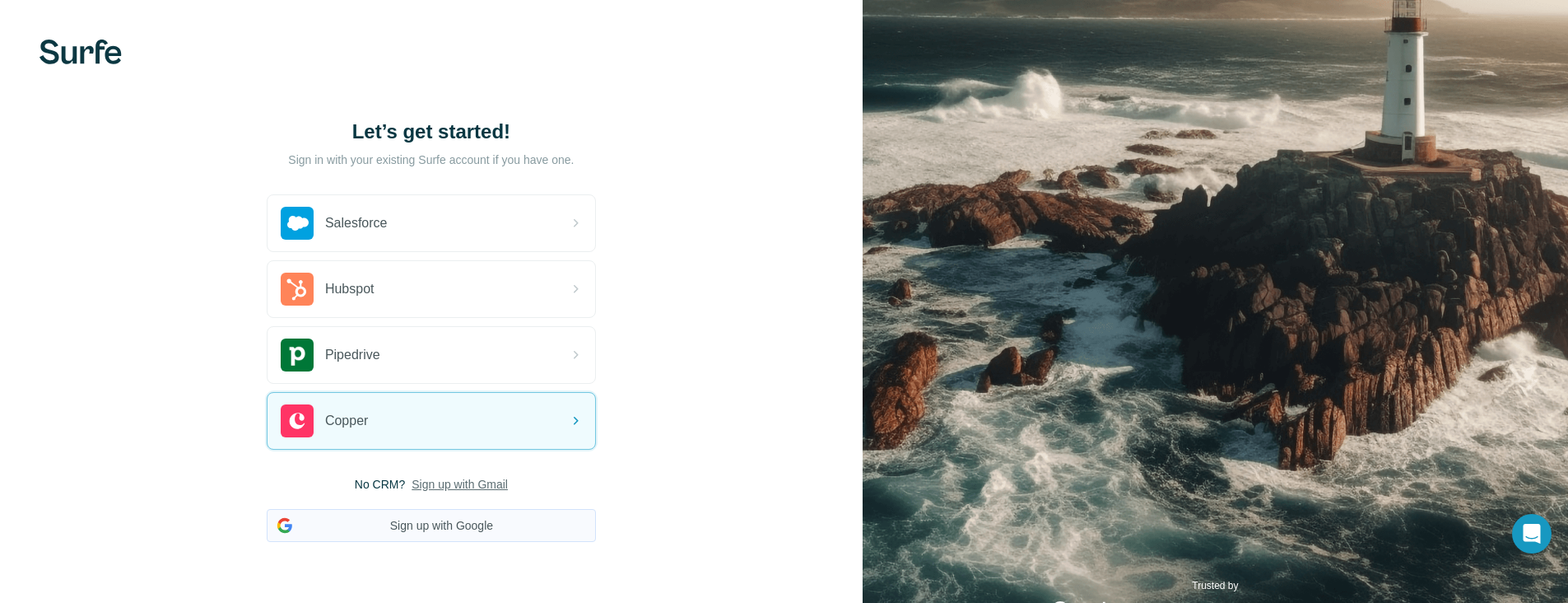
click at [468, 514] on button "Sign up with Google" at bounding box center [431, 525] width 329 height 33
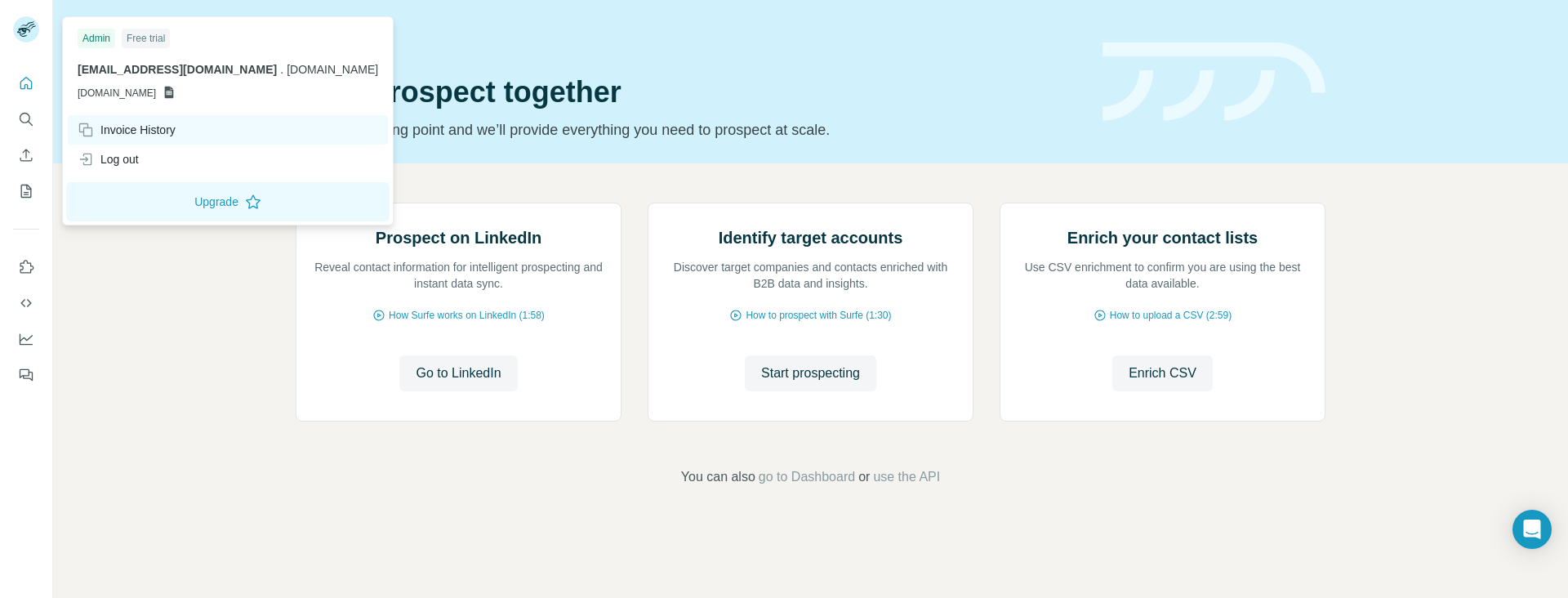
click at [165, 124] on div "Invoice History" at bounding box center [127, 130] width 98 height 17
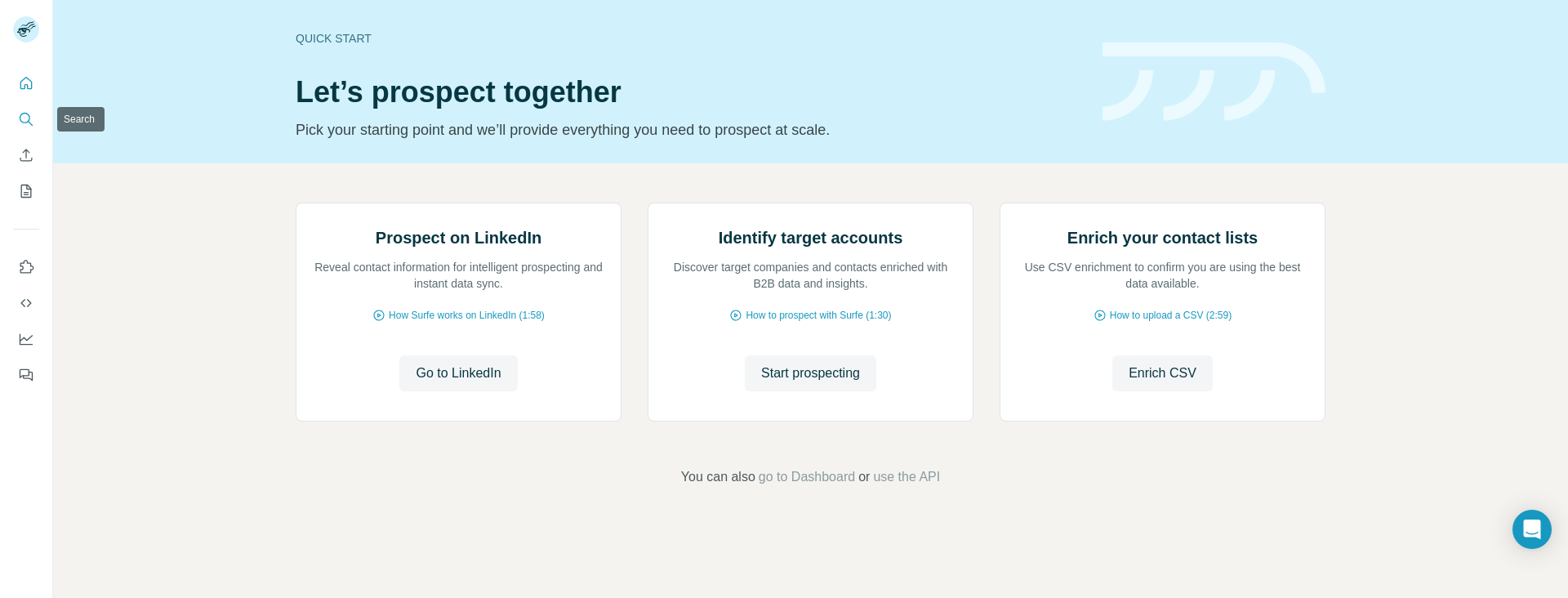
click at [31, 115] on icon "Search" at bounding box center [26, 119] width 17 height 17
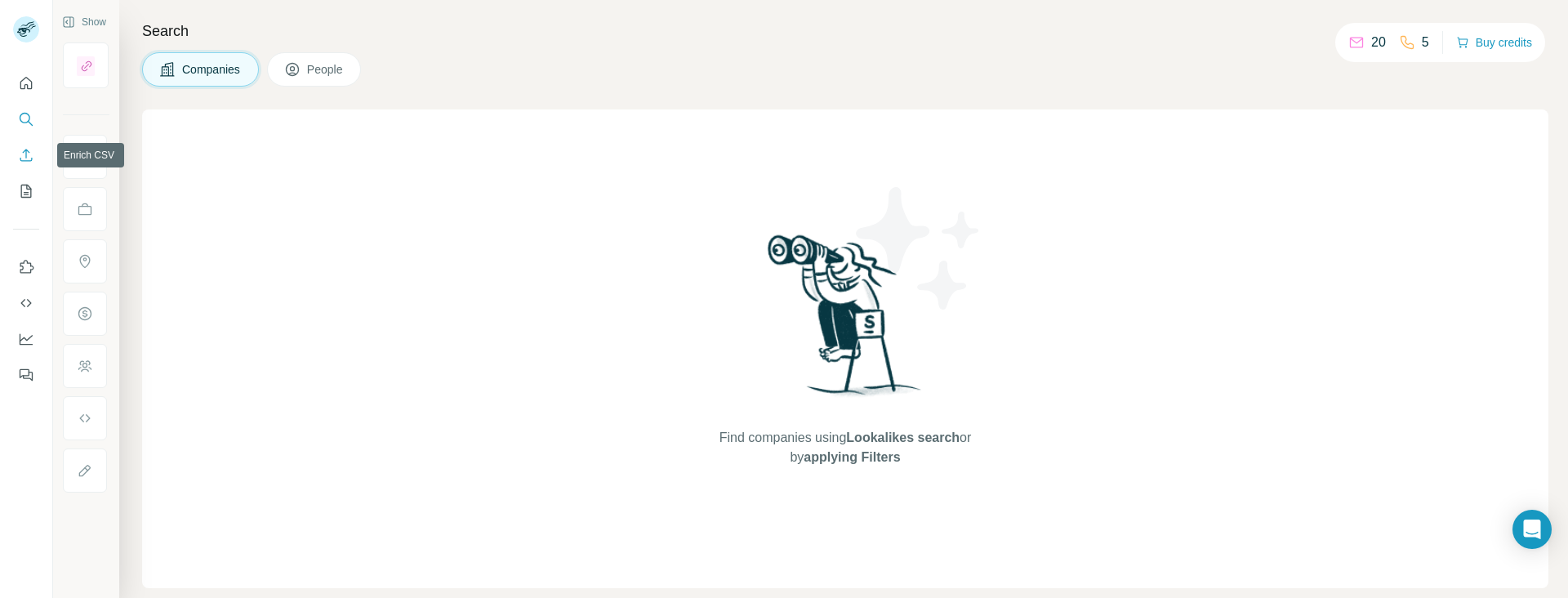
click at [27, 150] on icon "Enrich CSV" at bounding box center [26, 155] width 12 height 12
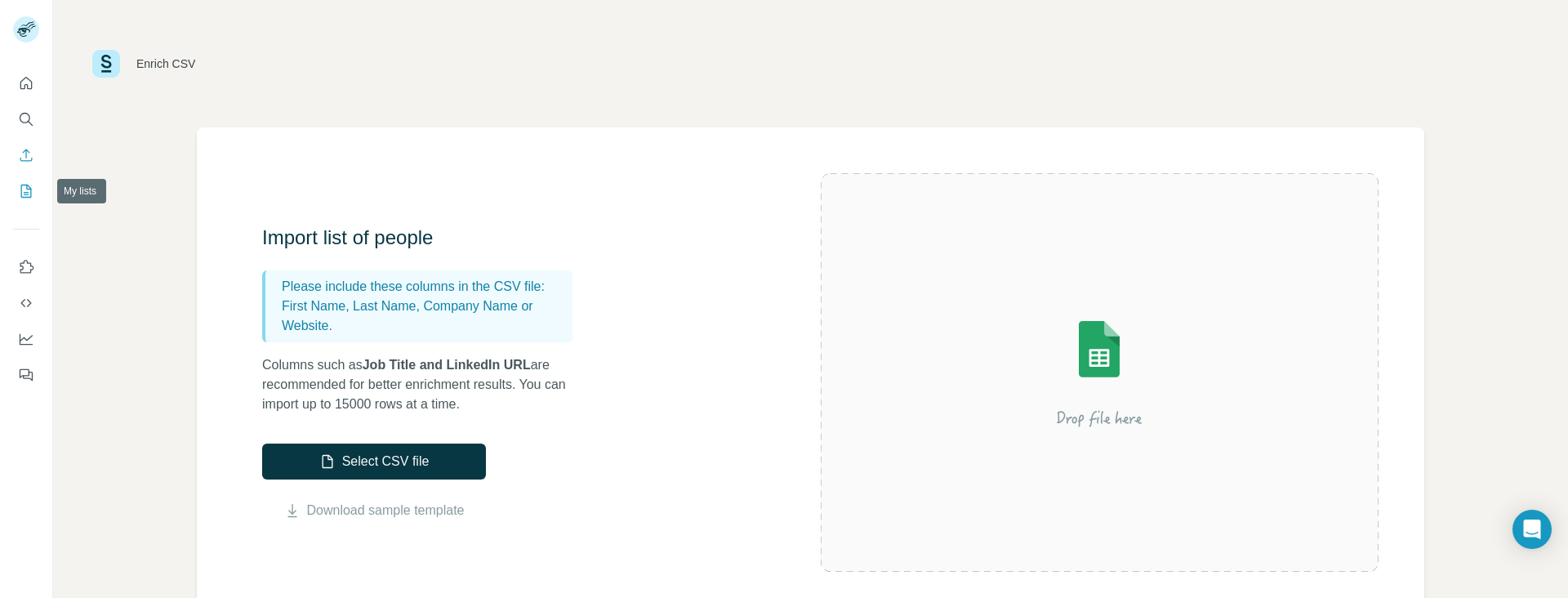
click at [19, 192] on icon "My lists" at bounding box center [26, 191] width 17 height 17
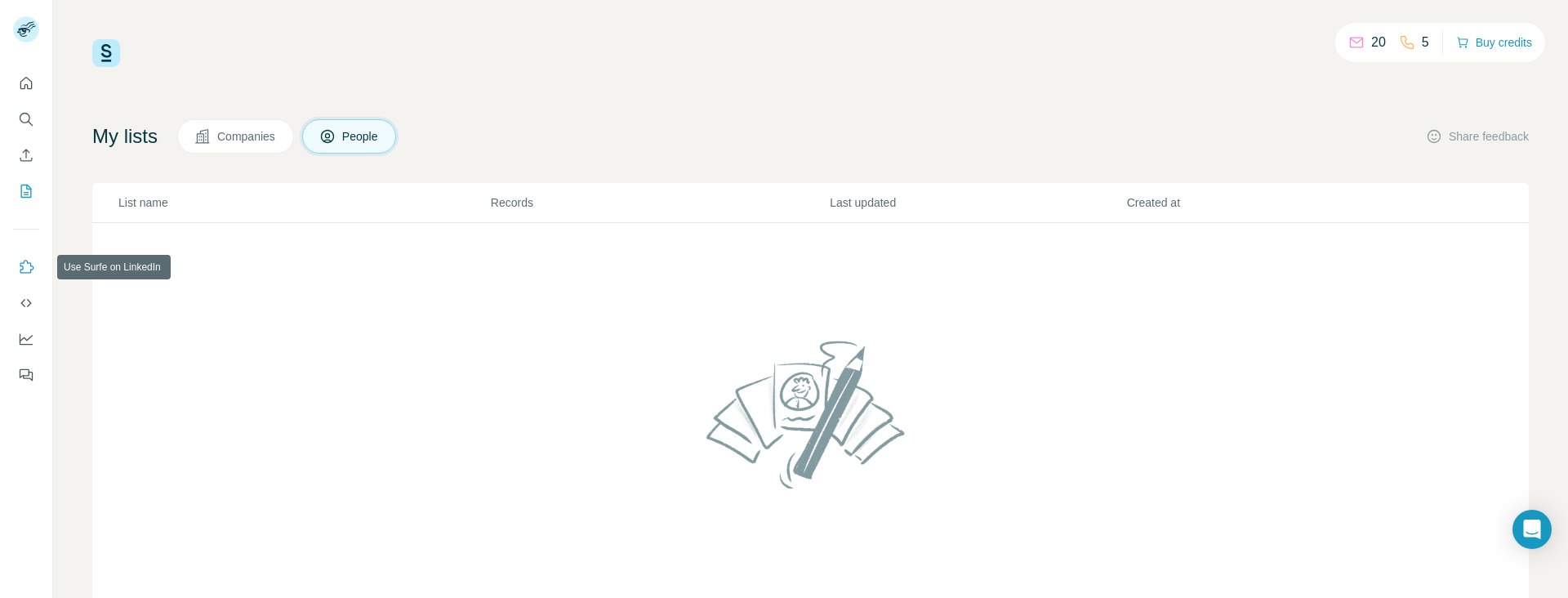
click at [27, 263] on icon "Use Surfe on LinkedIn" at bounding box center [27, 266] width 14 height 13
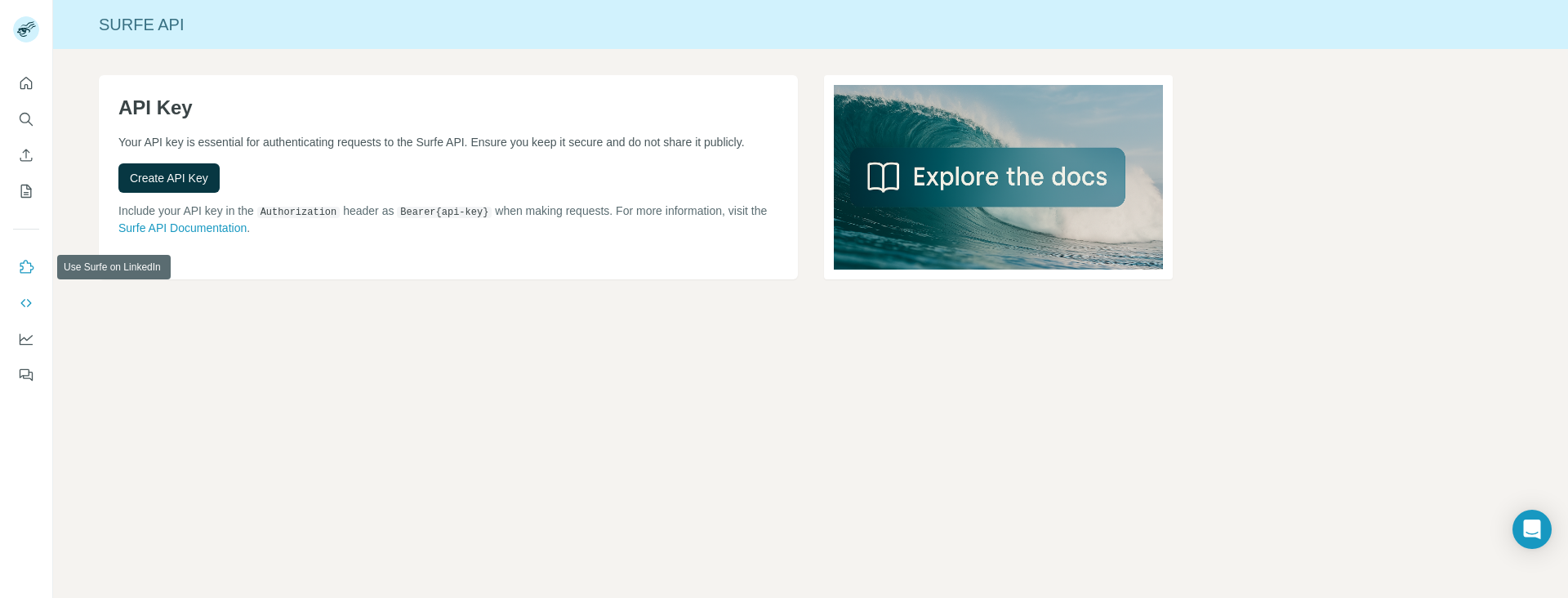
click at [25, 262] on icon "Use Surfe on LinkedIn" at bounding box center [26, 267] width 17 height 17
